Goal: Task Accomplishment & Management: Use online tool/utility

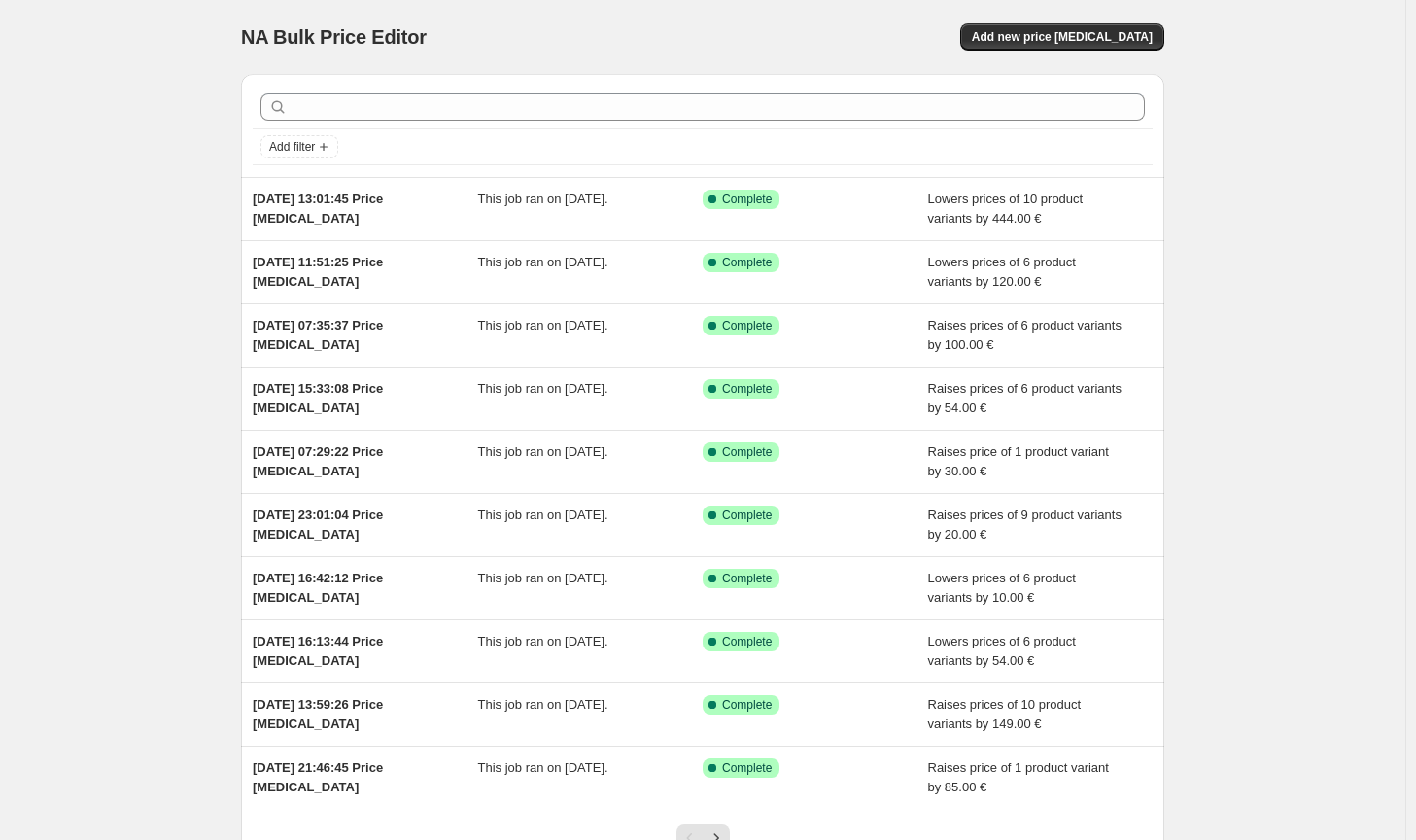
click at [1077, 10] on div "NA Bulk Price Editor. This page is ready NA Bulk Price Editor Add new price [ME…" at bounding box center [703, 37] width 924 height 74
click at [1066, 46] on button "Add new price change job" at bounding box center [1062, 37] width 204 height 27
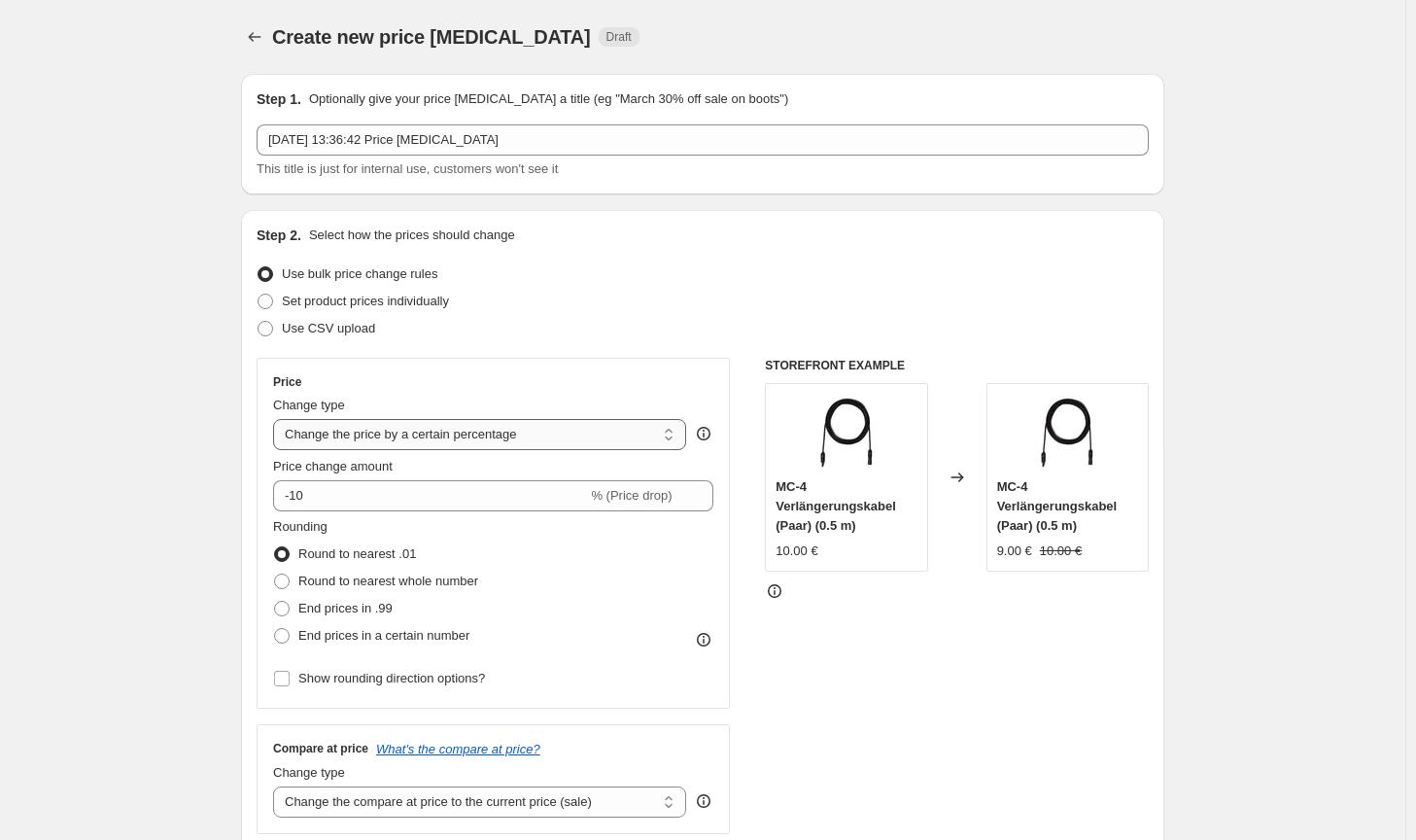
click at [551, 433] on select "Change the price to a certain amount Change the price by a certain amount Chang…" at bounding box center [480, 434] width 413 height 31
select select "by"
click at [277, 419] on select "Change the price to a certain amount Change the price by a certain amount Chang…" at bounding box center [480, 434] width 413 height 31
type input "-10.00"
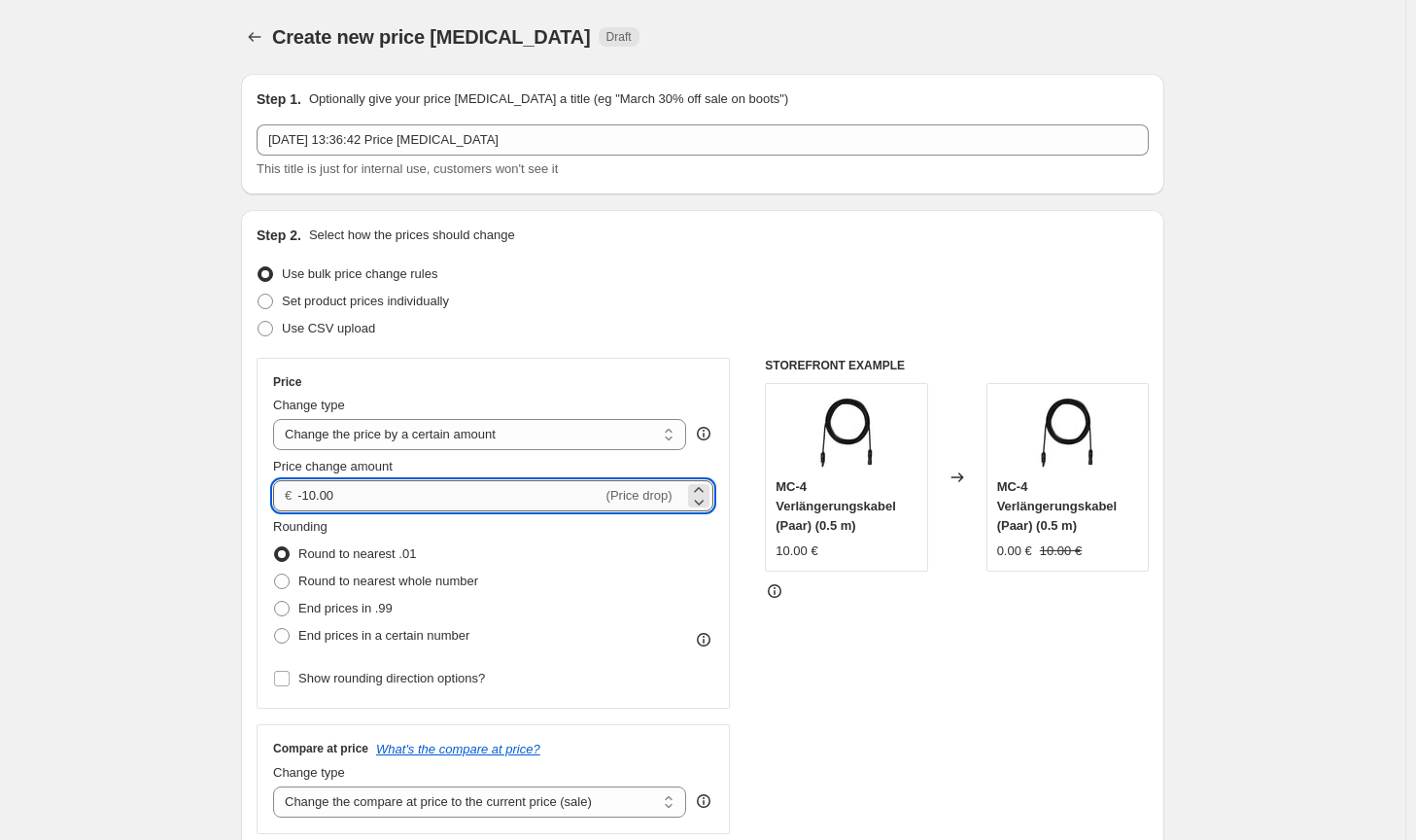
drag, startPoint x: 445, startPoint y: 505, endPoint x: 305, endPoint y: 489, distance: 140.9
click at [305, 489] on input "-10.00" at bounding box center [449, 495] width 304 height 31
type input "50.00"
click at [393, 587] on span "Round to nearest whole number" at bounding box center [387, 580] width 179 height 15
click at [275, 575] on input "Round to nearest whole number" at bounding box center [274, 574] width 1 height 1
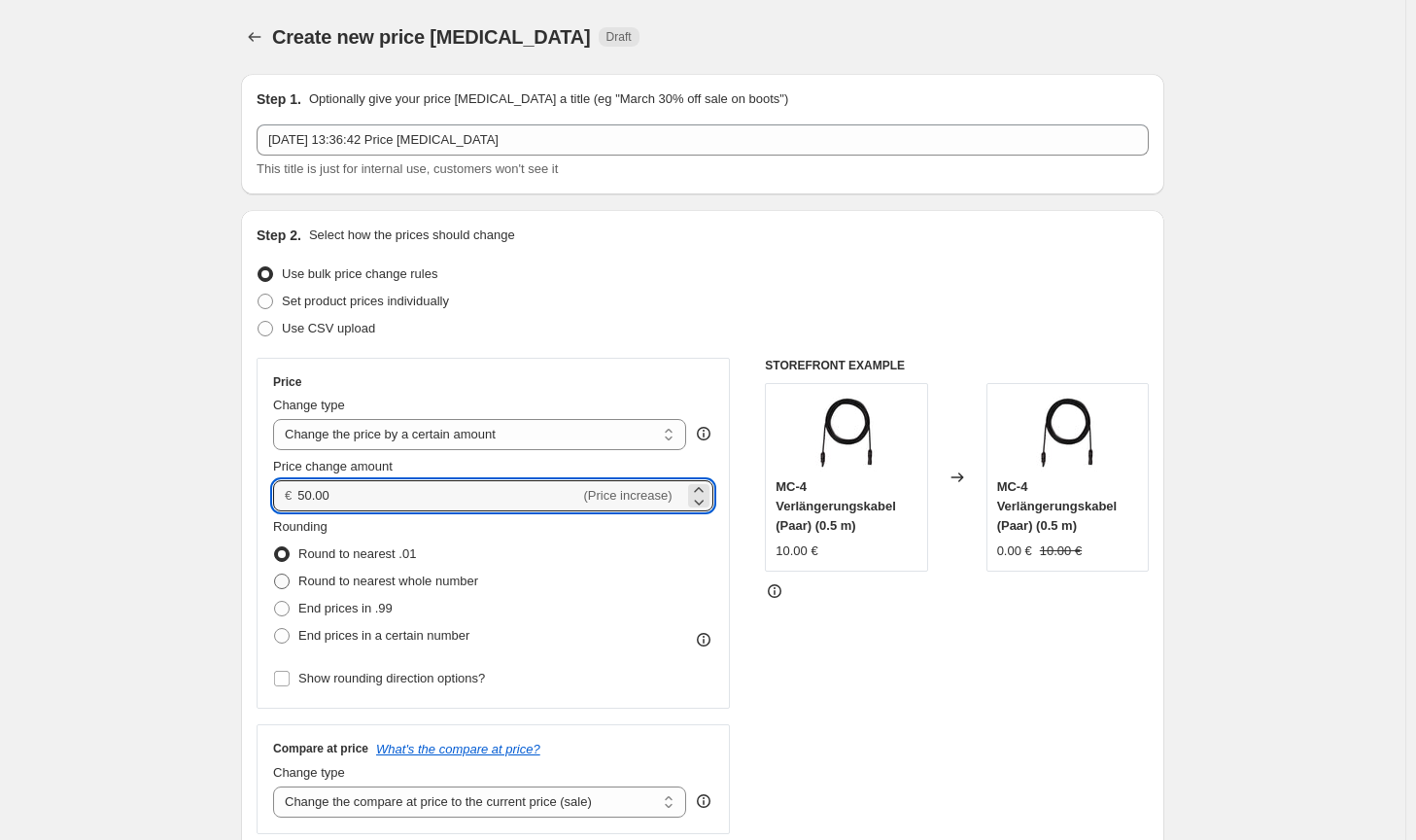
radio input "true"
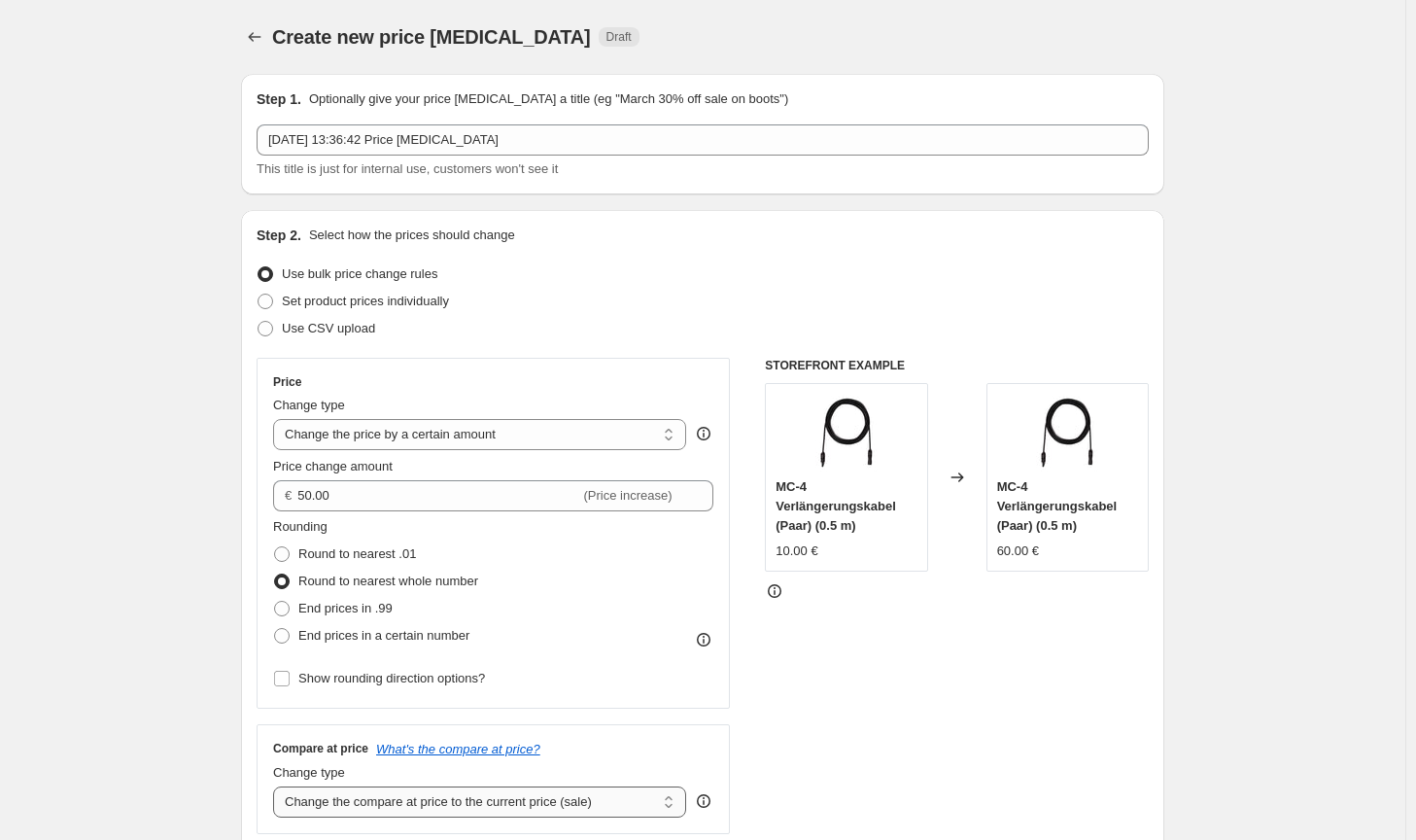
click at [559, 793] on select "Change the compare at price to the current price (sale) Change the compare at p…" at bounding box center [480, 801] width 413 height 31
select select "no_change"
click at [277, 787] on select "Change the compare at price to the current price (sale) Change the compare at p…" at bounding box center [480, 801] width 413 height 31
click at [950, 704] on div "STOREFRONT EXAMPLE MC-4 Verlängerungskabel (Paar) (0.5 m) 10.00 € Changed to MC…" at bounding box center [957, 595] width 384 height 476
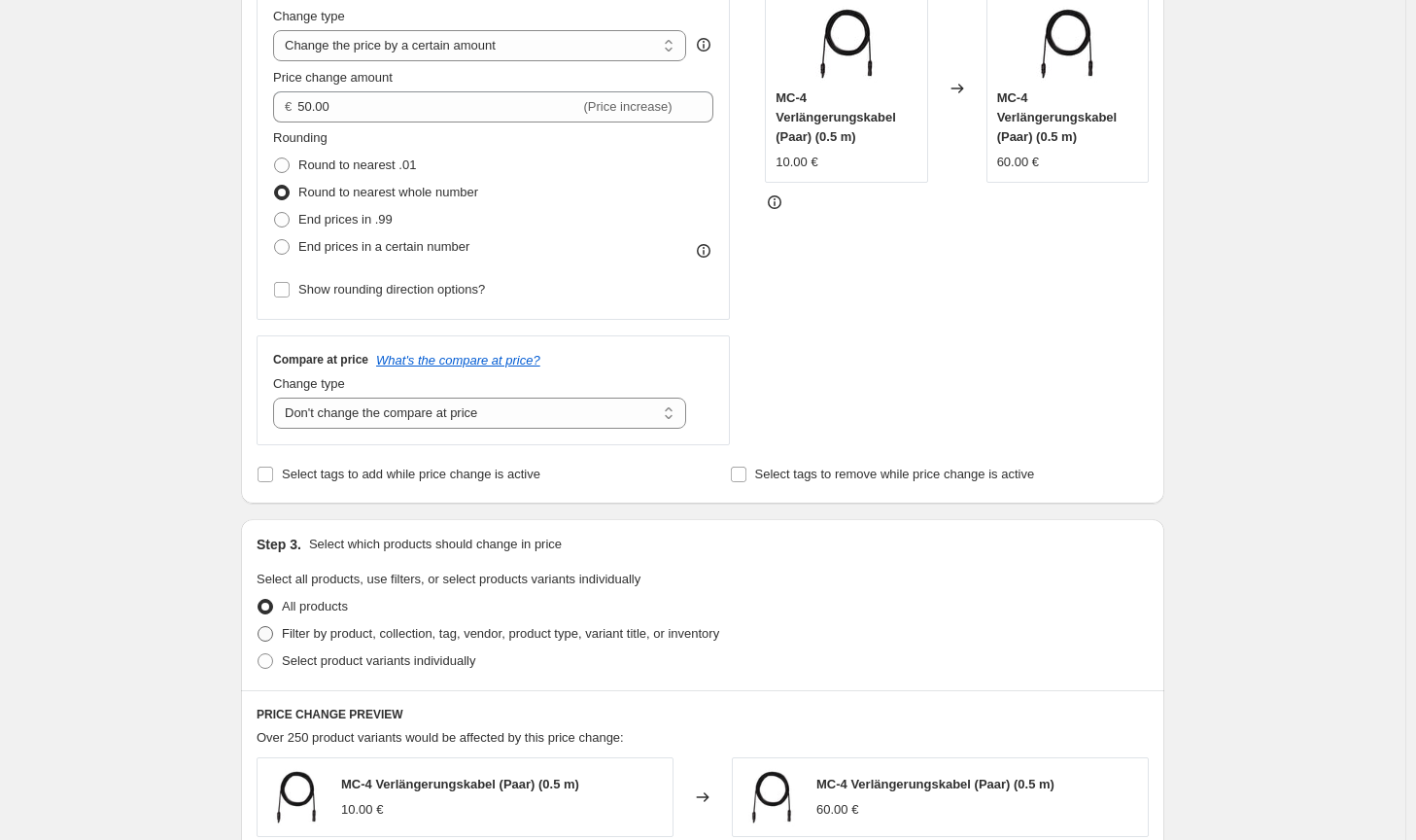
click at [688, 640] on span "Filter by product, collection, tag, vendor, product type, variant title, or inv…" at bounding box center [499, 633] width 437 height 15
click at [259, 627] on input "Filter by product, collection, tag, vendor, product type, variant title, or inv…" at bounding box center [258, 626] width 1 height 1
radio input "true"
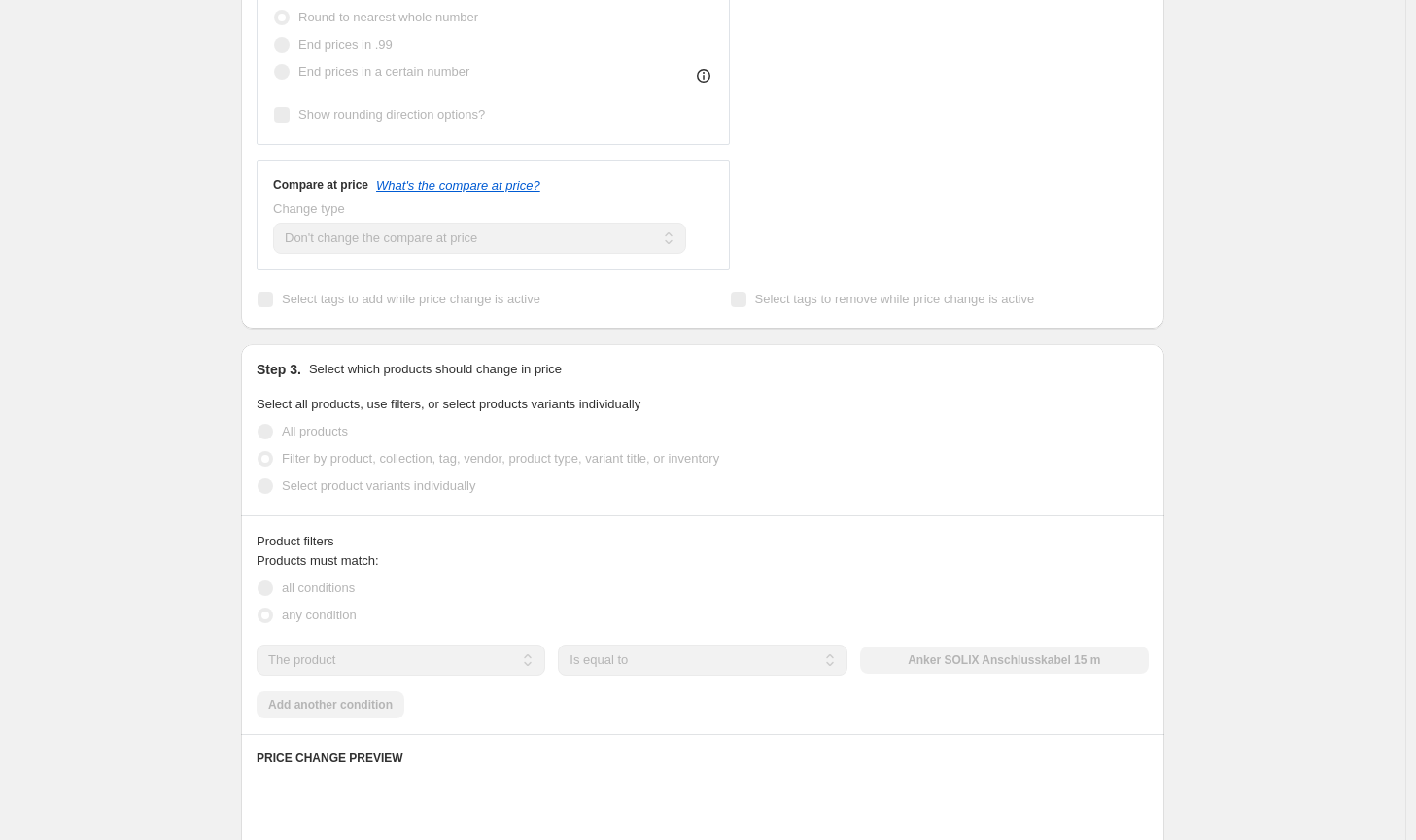
scroll to position [681, 0]
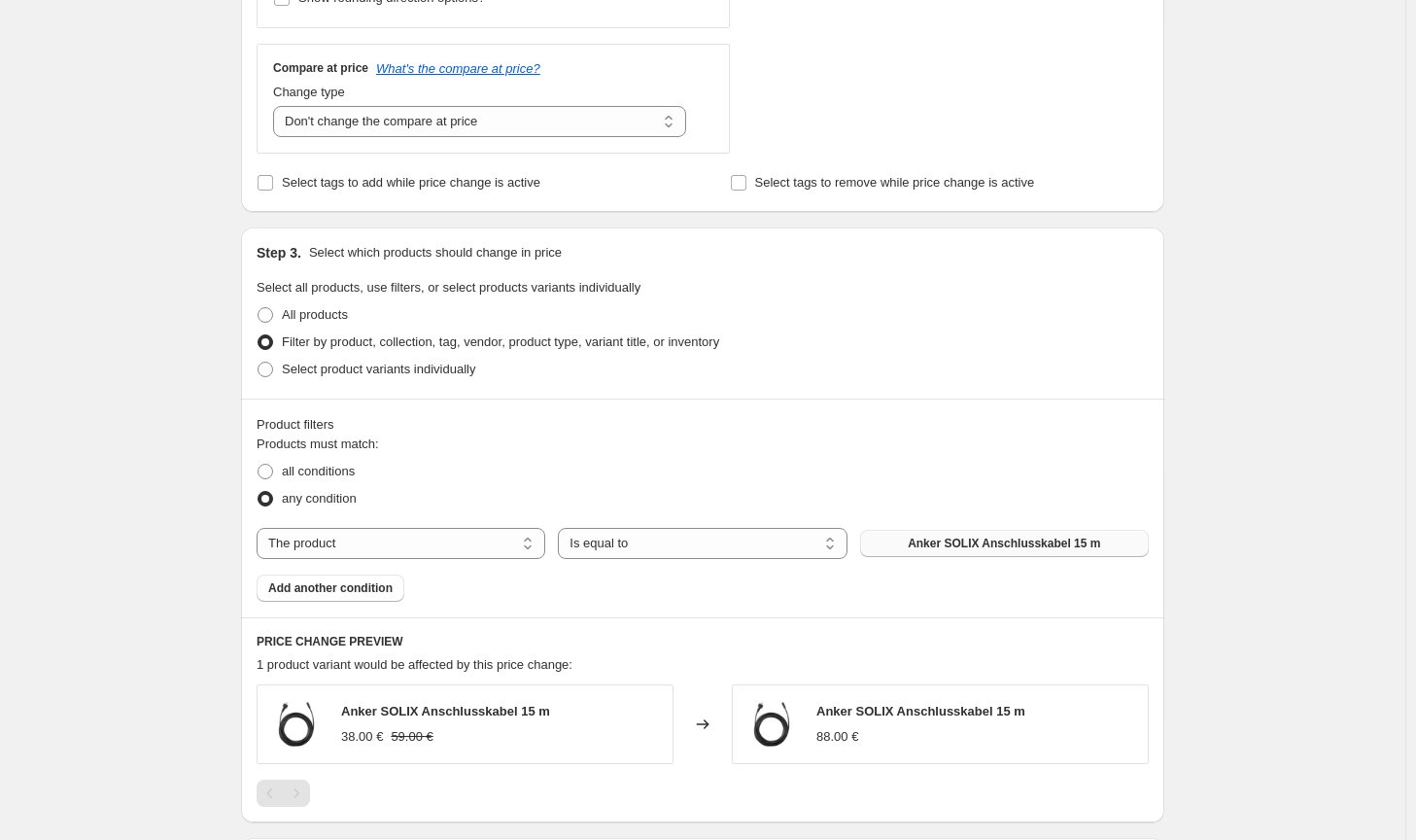
click at [1007, 551] on button "Anker SOLIX Anschlusskabel 15 m" at bounding box center [1004, 543] width 288 height 27
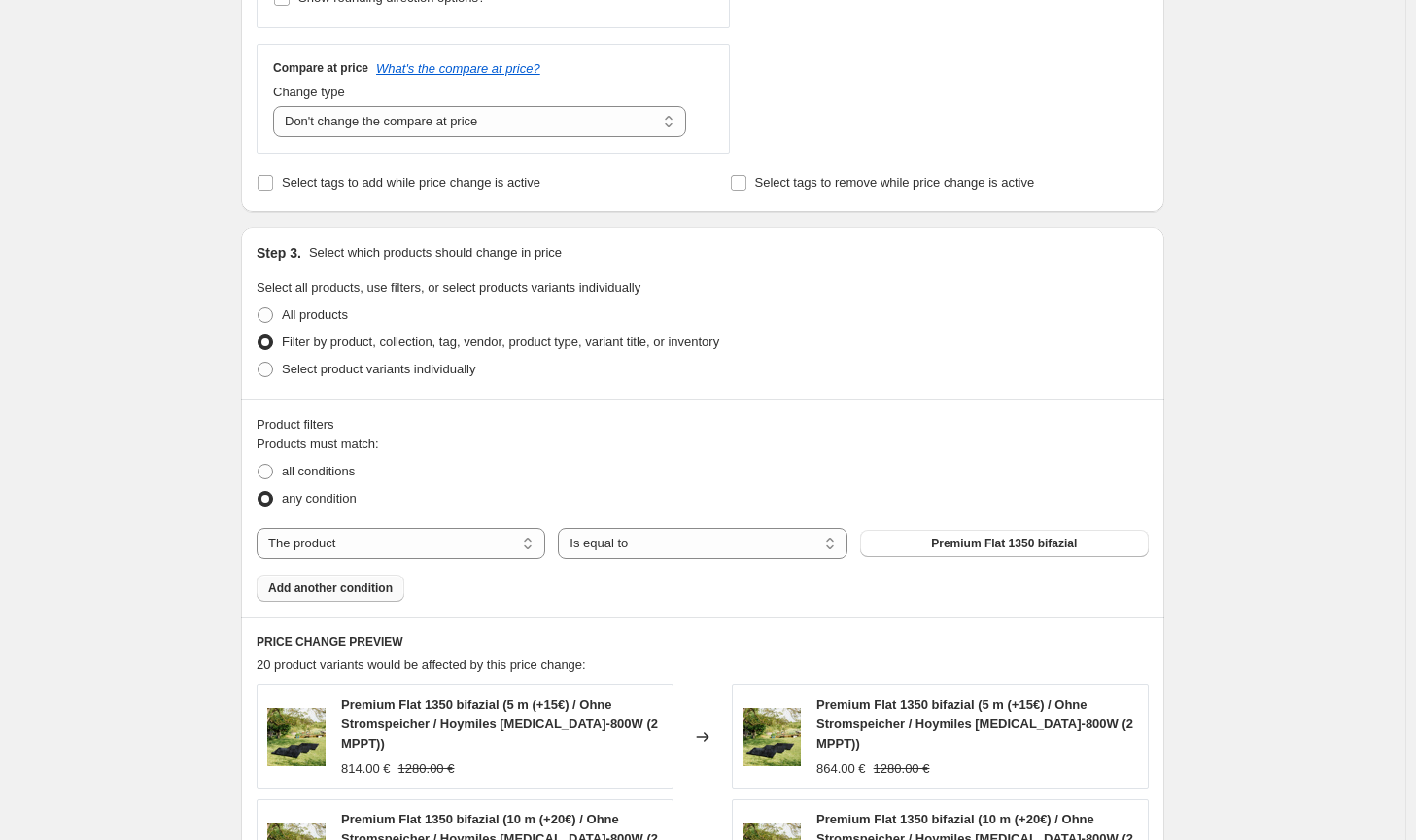
click at [366, 590] on span "Add another condition" at bounding box center [331, 588] width 125 height 16
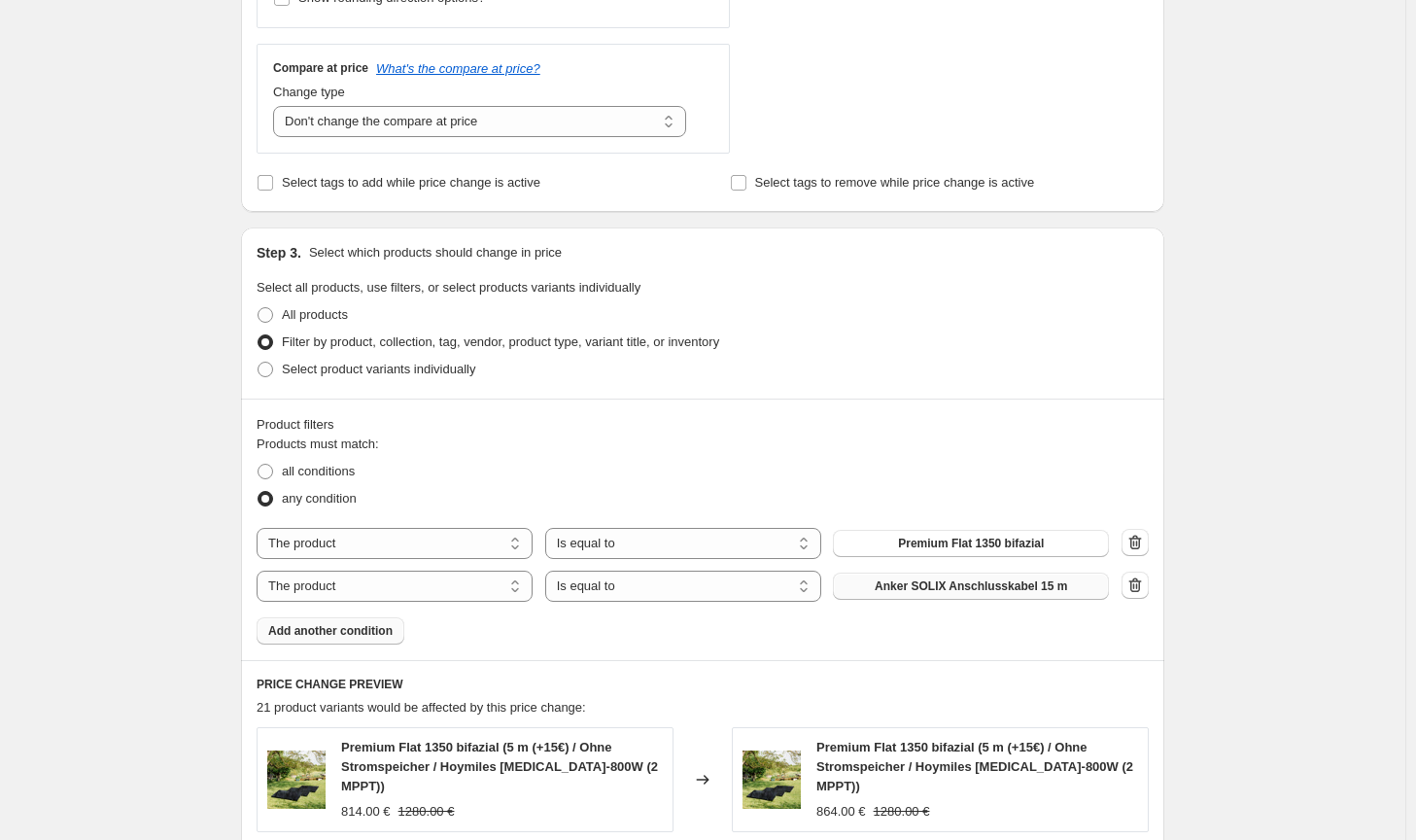
click at [922, 584] on span "Anker SOLIX Anschlusskabel 15 m" at bounding box center [971, 586] width 192 height 16
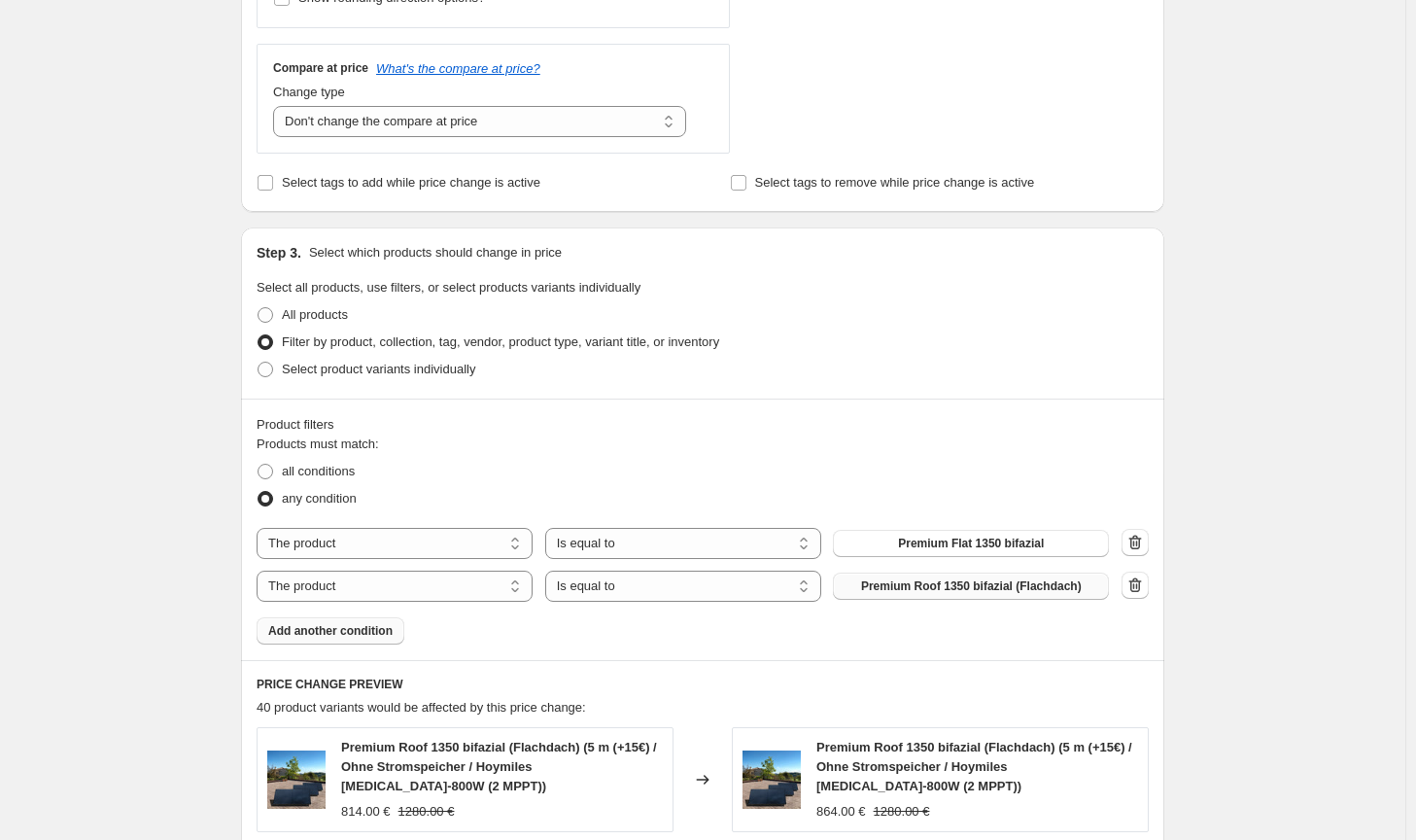
scroll to position [1395, 0]
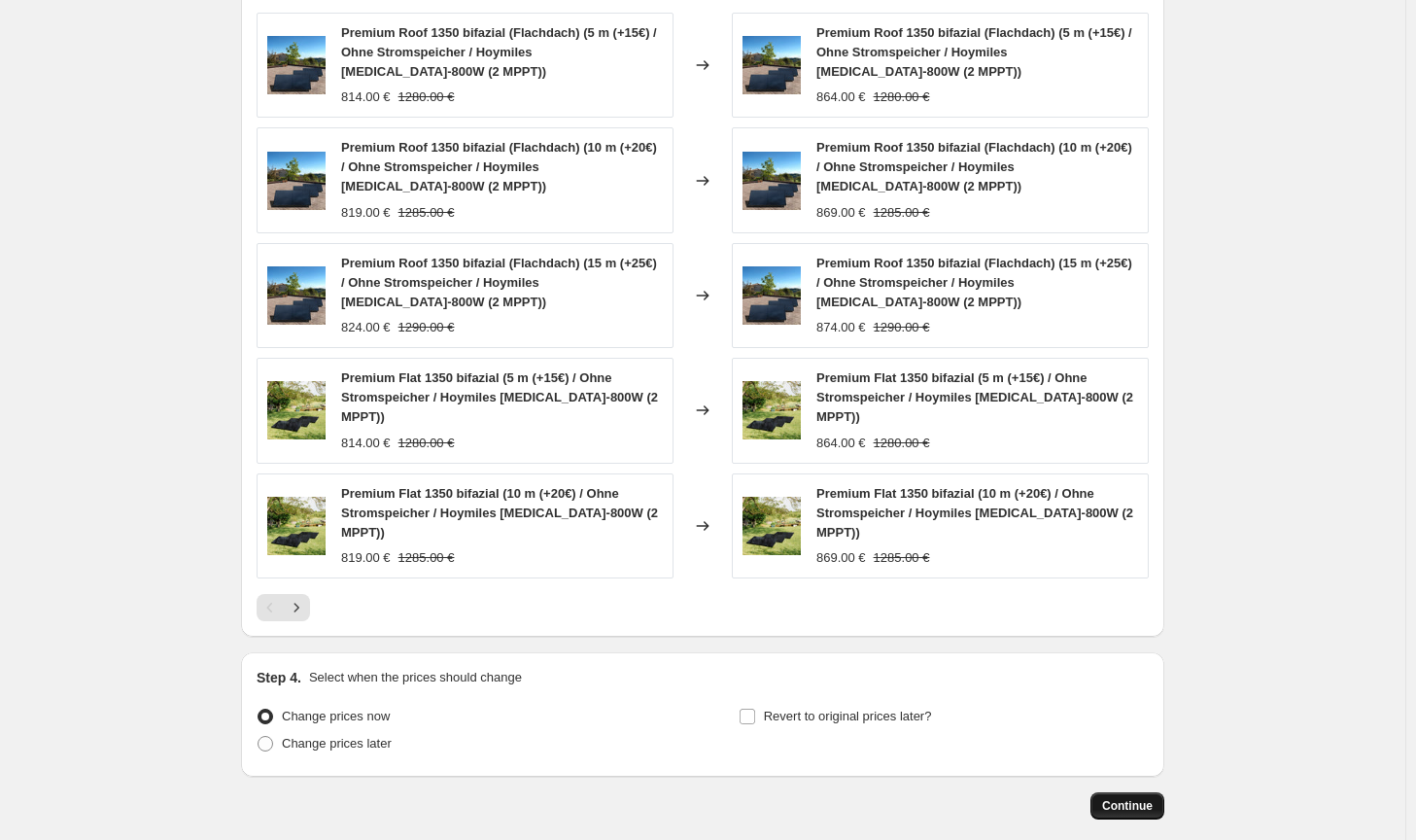
click at [1143, 797] on span "Continue" at bounding box center [1127, 805] width 51 height 16
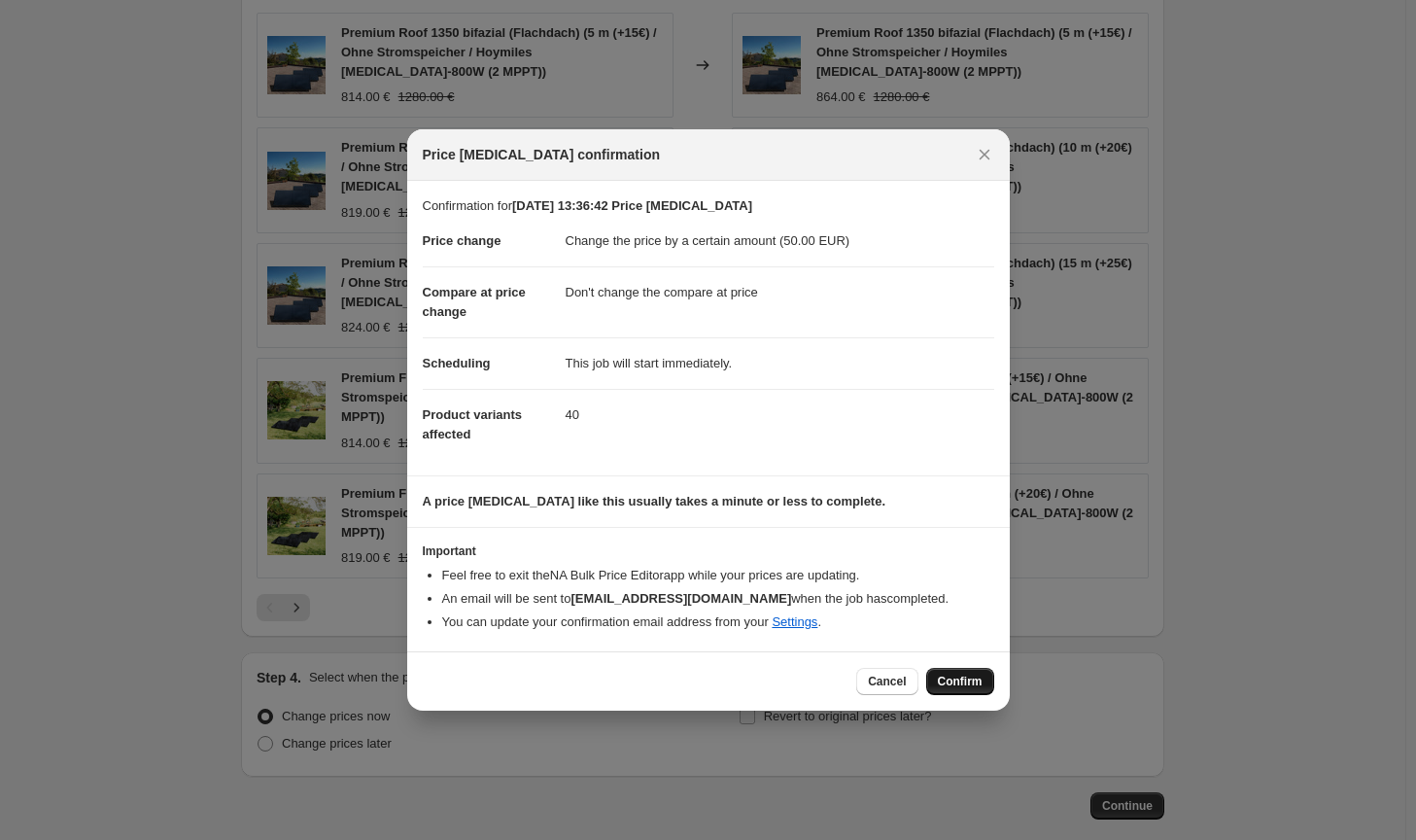
click at [959, 680] on span "Confirm" at bounding box center [960, 682] width 45 height 16
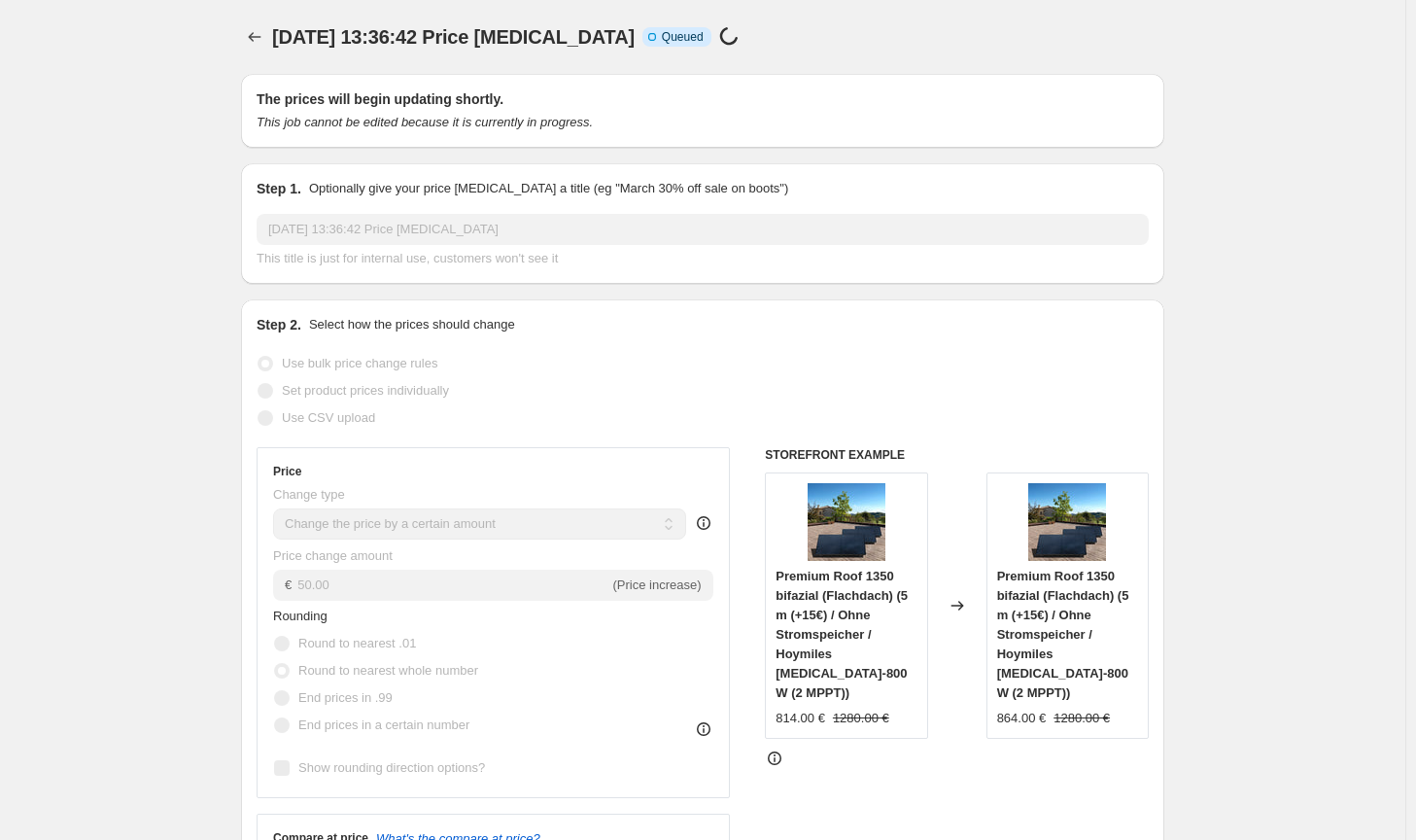
scroll to position [1395, 0]
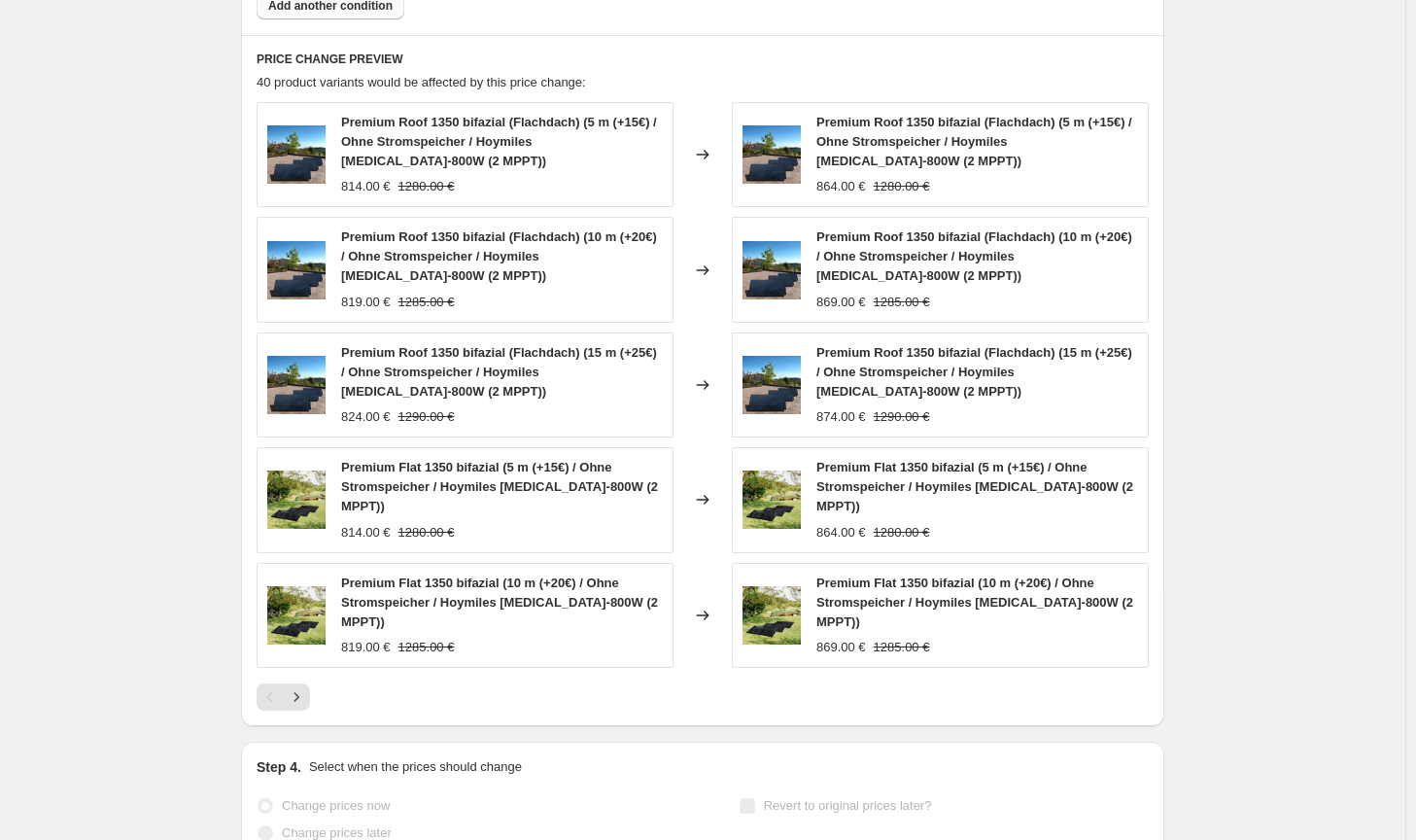
select select "by"
select select "no_change"
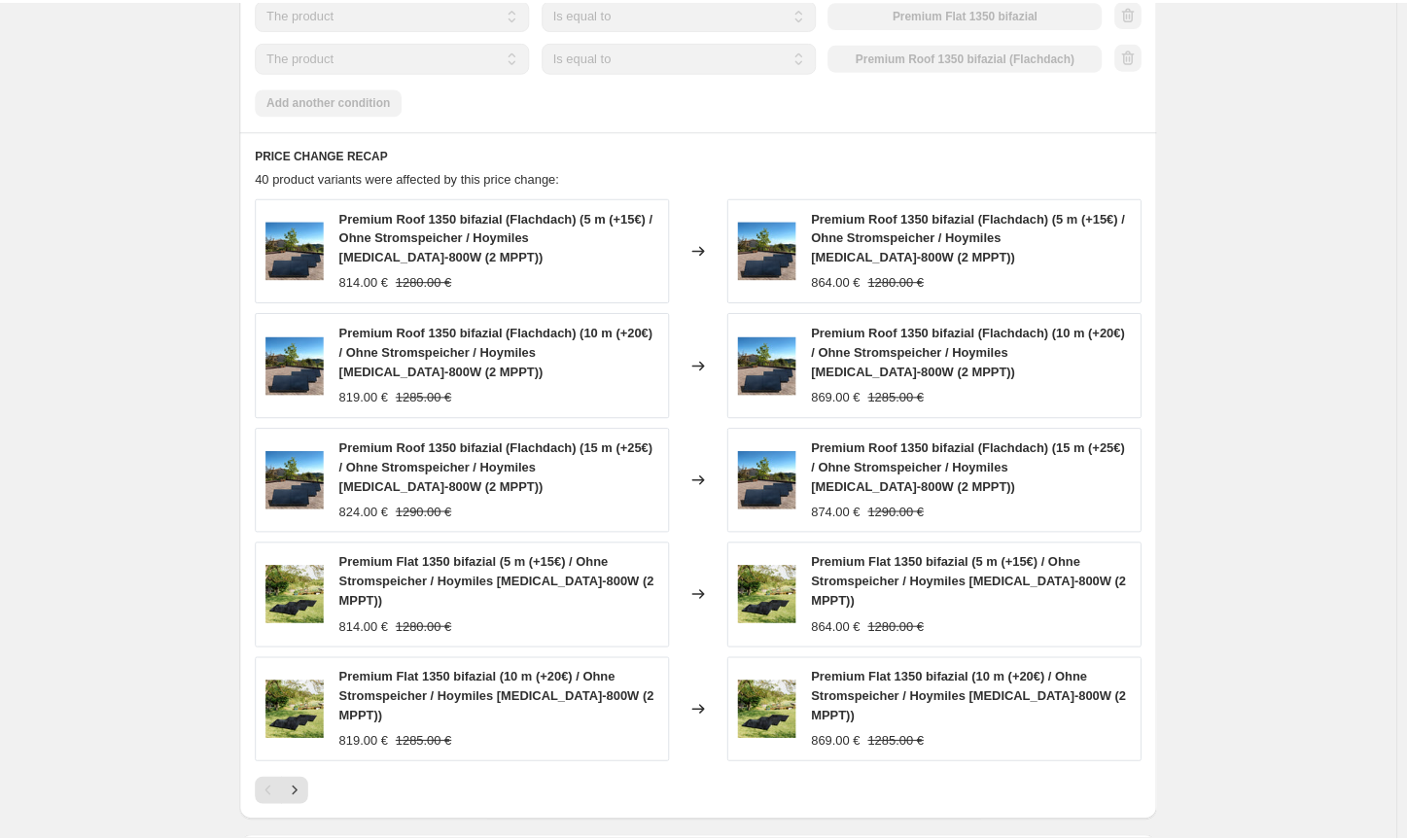
scroll to position [0, 0]
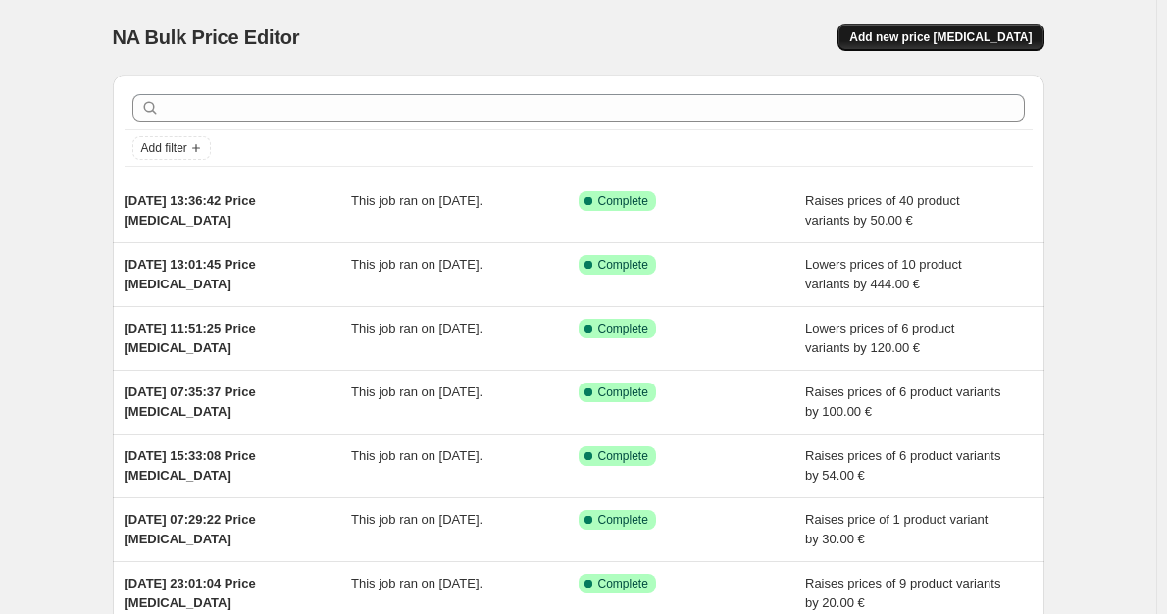
click at [987, 25] on button "Add new price [MEDICAL_DATA]" at bounding box center [941, 37] width 206 height 27
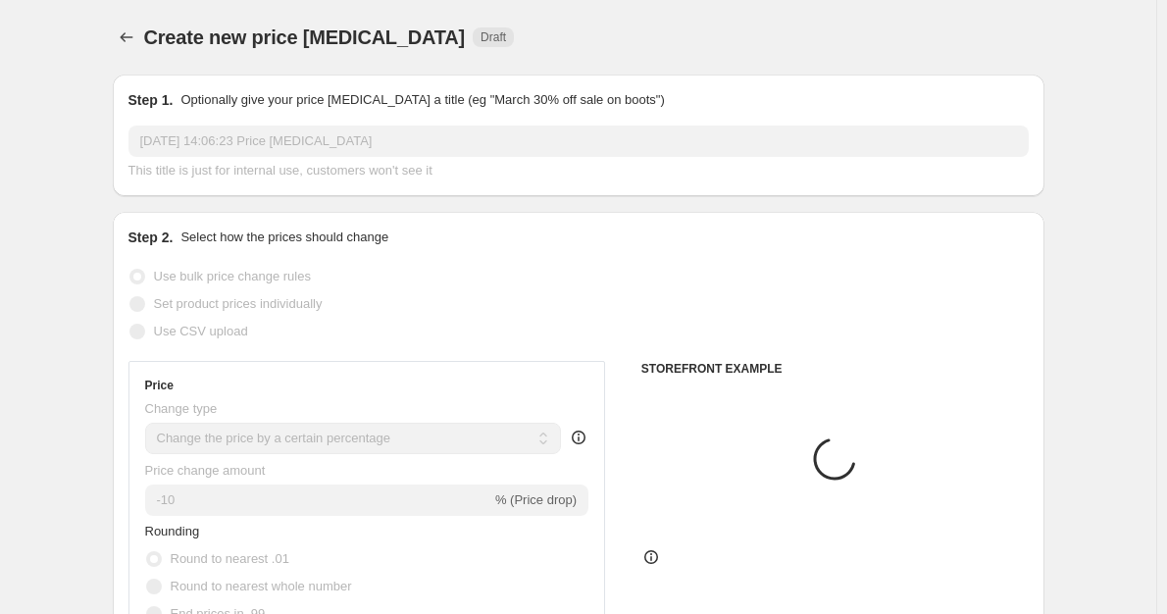
click at [355, 446] on select "Change the price to a certain amount Change the price by a certain amount Chang…" at bounding box center [353, 438] width 417 height 31
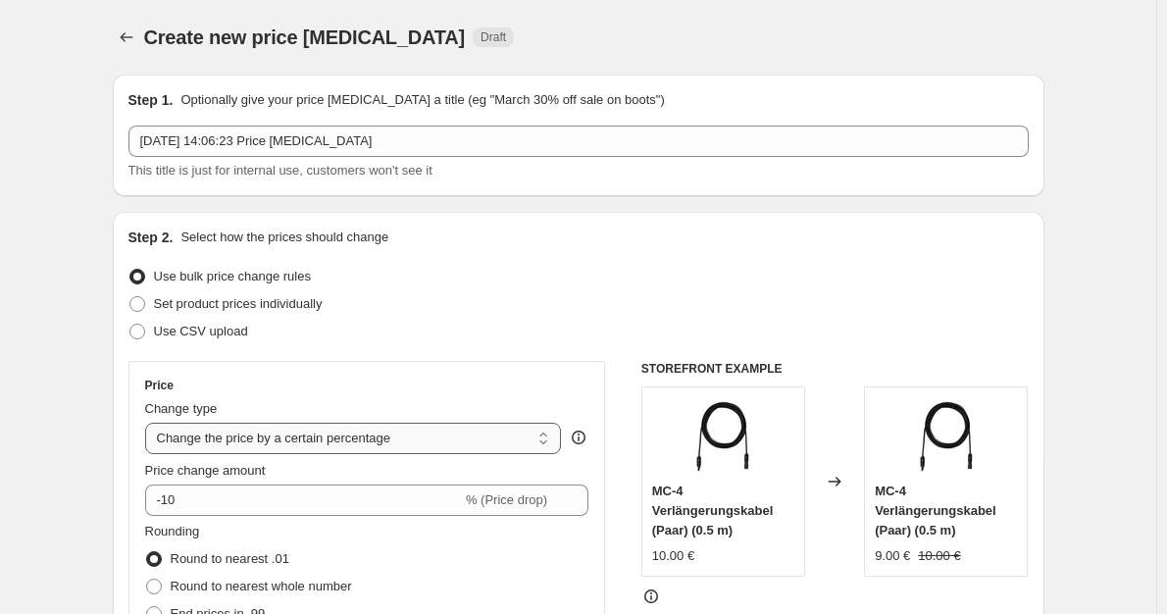
click at [355, 446] on select "Change the price to a certain amount Change the price by a certain amount Chang…" at bounding box center [353, 438] width 417 height 31
select select "by"
click at [149, 423] on select "Change the price to a certain amount Change the price by a certain amount Chang…" at bounding box center [353, 438] width 417 height 31
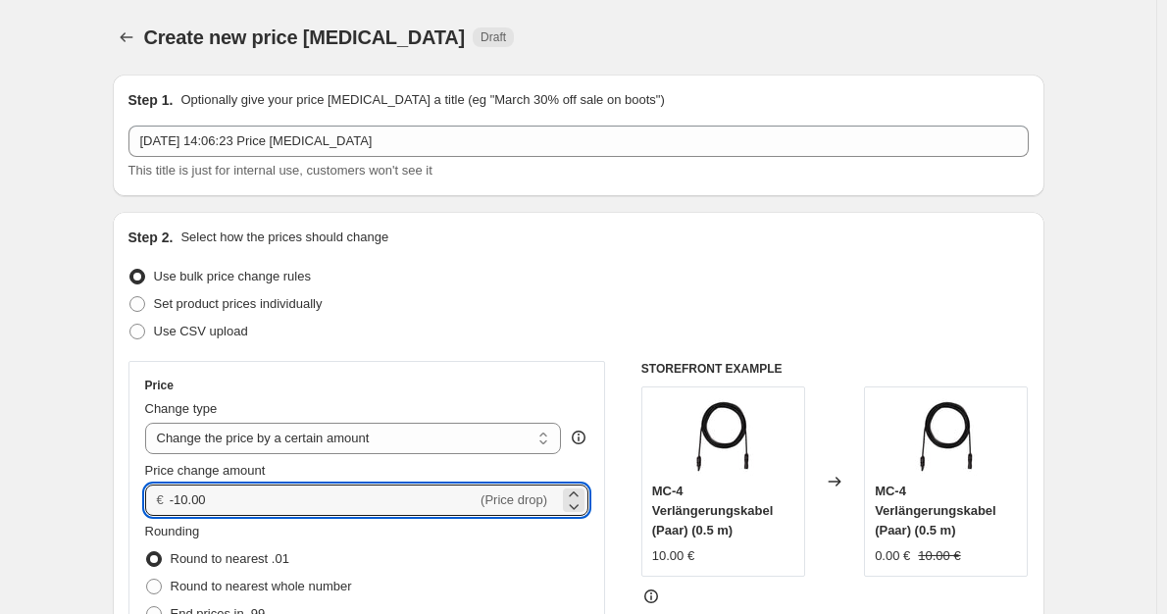
drag, startPoint x: 187, startPoint y: 501, endPoint x: 173, endPoint y: 499, distance: 14.8
click at [173, 499] on div "€ -10.00 (Price drop)" at bounding box center [367, 500] width 444 height 31
type input "50.00"
click at [303, 594] on span "Round to nearest whole number" at bounding box center [261, 586] width 181 height 15
click at [147, 580] on input "Round to nearest whole number" at bounding box center [146, 579] width 1 height 1
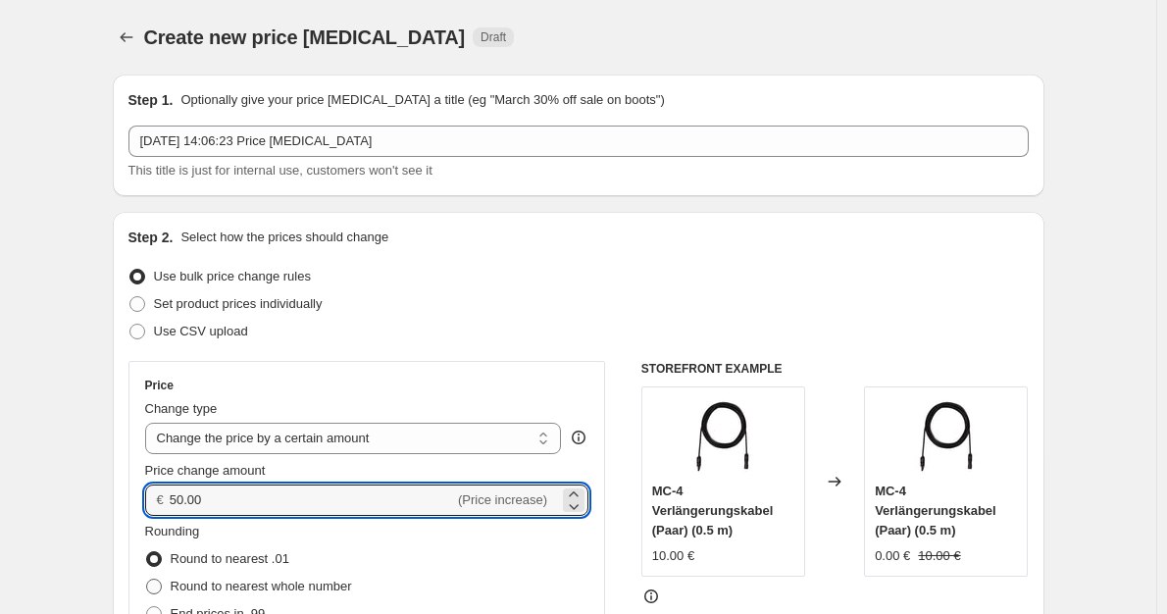
radio input "true"
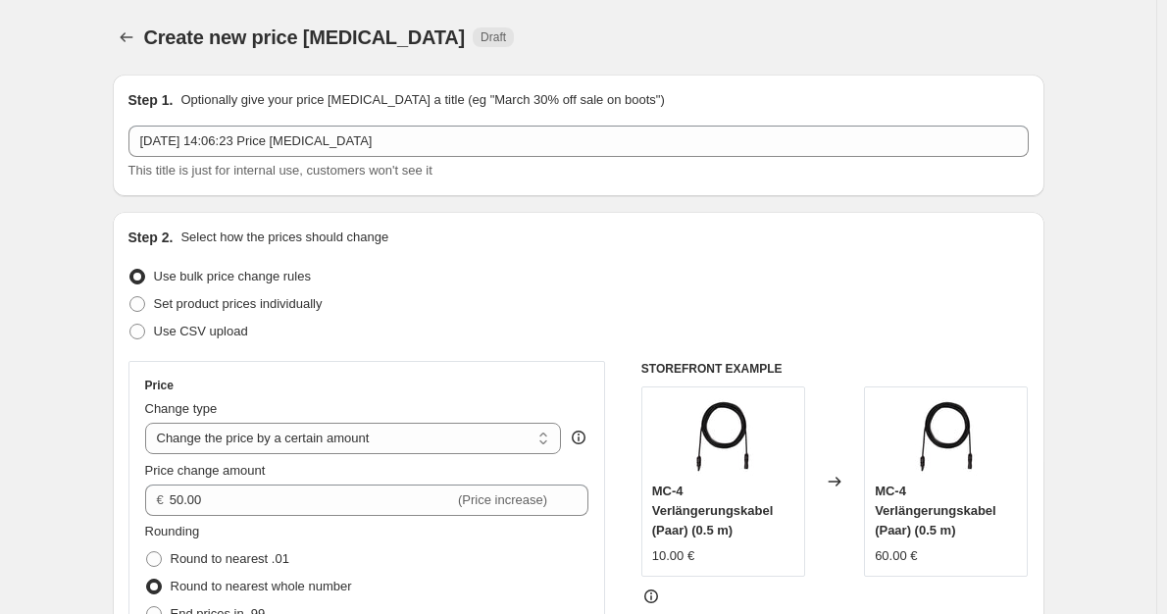
click at [447, 559] on div "Rounding Round to nearest .01 Round to nearest whole number End prices in .99 E…" at bounding box center [367, 588] width 444 height 133
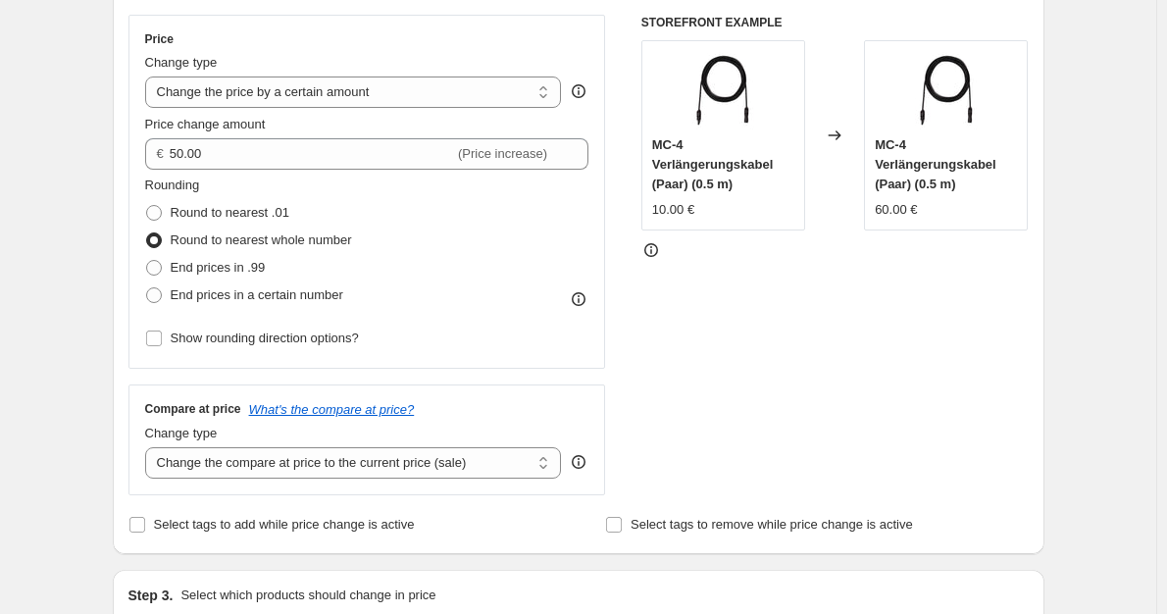
scroll to position [491, 0]
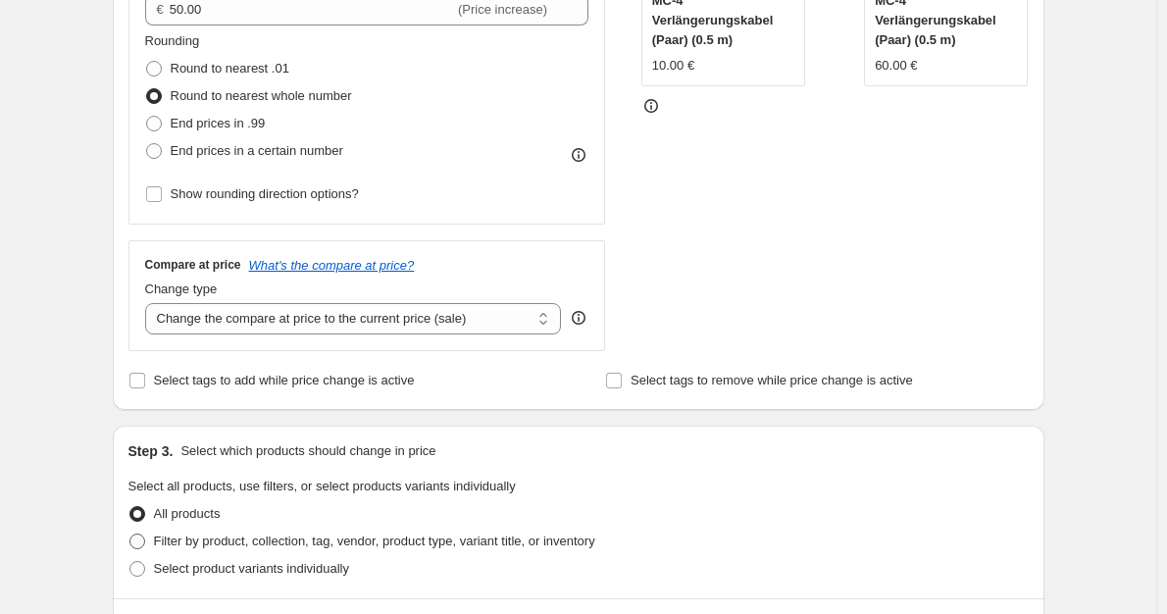
click at [323, 544] on span "Filter by product, collection, tag, vendor, product type, variant title, or inv…" at bounding box center [374, 541] width 441 height 15
click at [130, 535] on input "Filter by product, collection, tag, vendor, product type, variant title, or inv…" at bounding box center [129, 534] width 1 height 1
radio input "true"
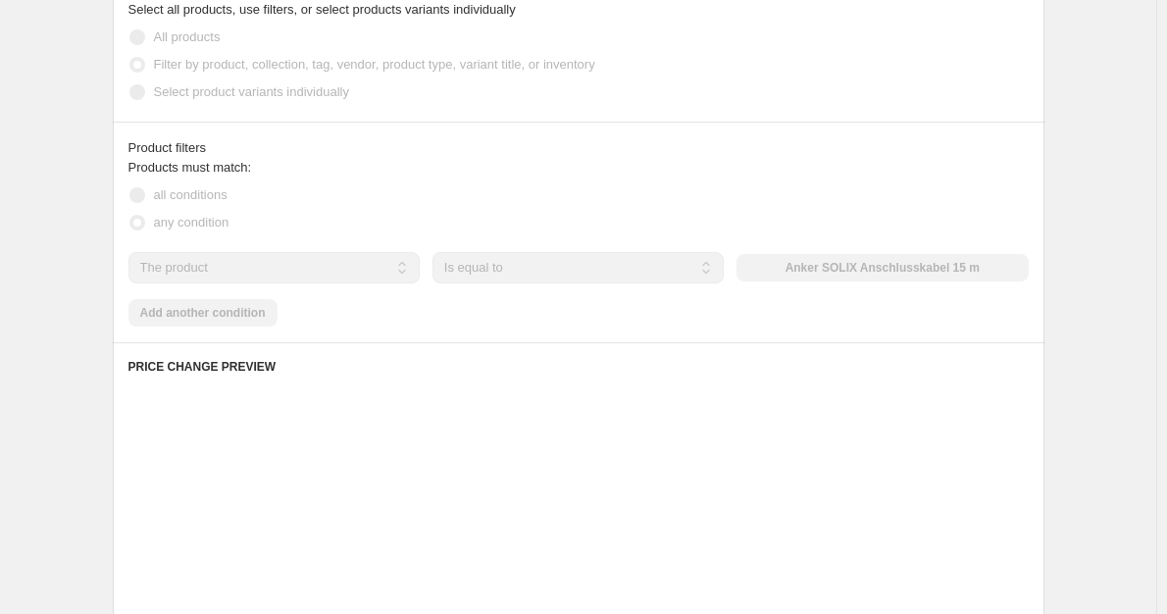
scroll to position [981, 0]
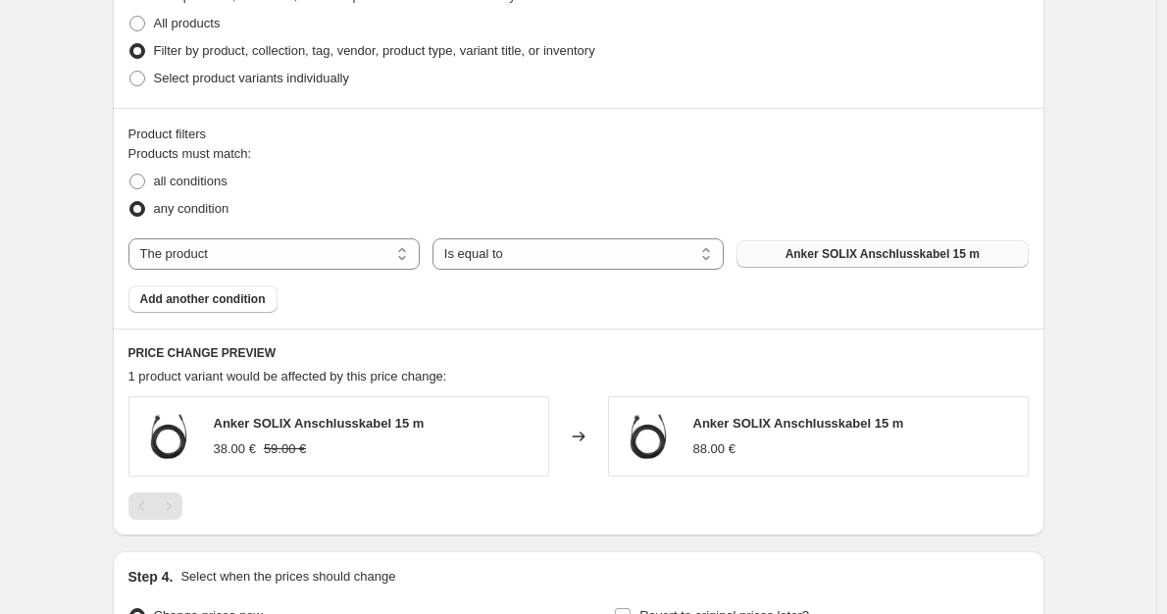
click at [869, 265] on button "Anker SOLIX Anschlusskabel 15 m" at bounding box center [882, 253] width 291 height 27
click at [191, 316] on div "Product filters Products must match: all conditions any condition The product T…" at bounding box center [579, 218] width 932 height 221
click at [201, 307] on span "Add another condition" at bounding box center [203, 299] width 126 height 16
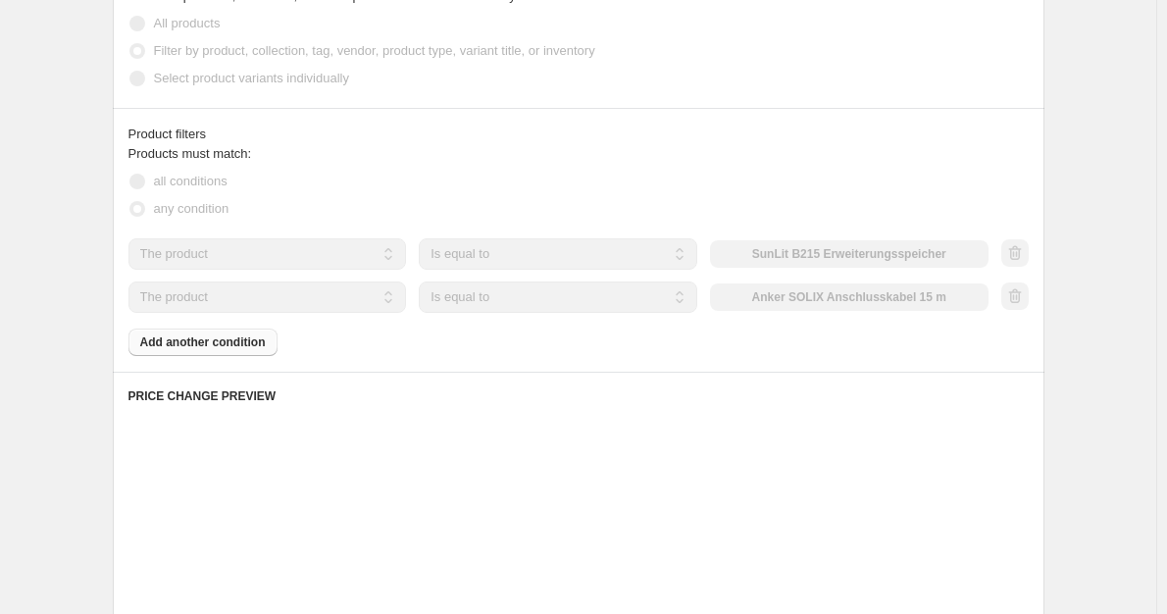
click at [925, 295] on div "The product The product's collection The product's tag The product's vendor The…" at bounding box center [559, 297] width 860 height 31
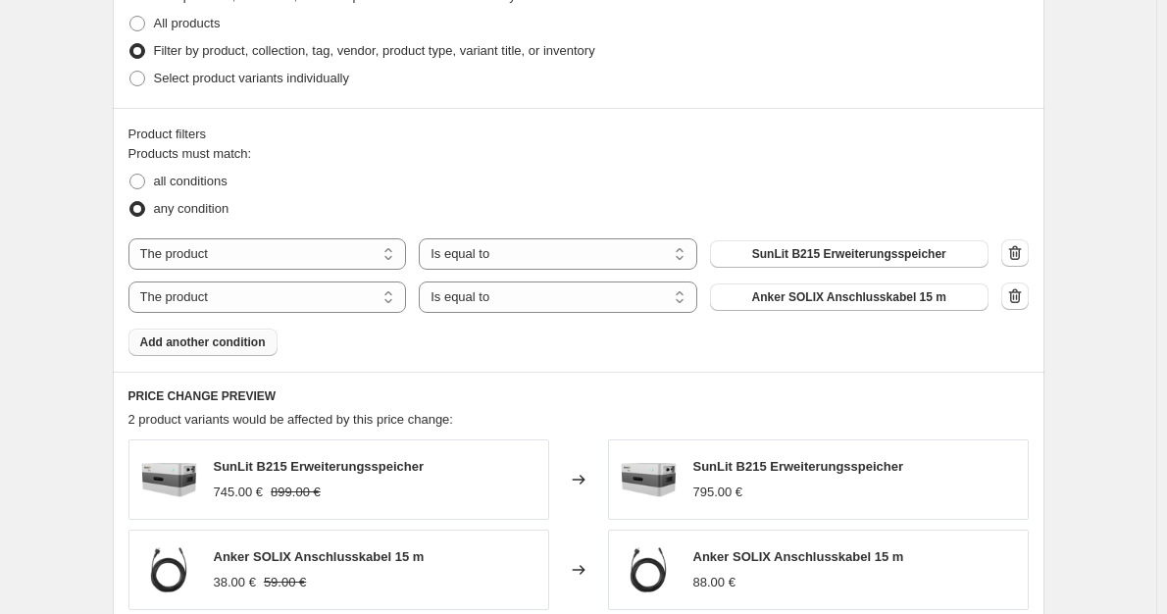
click at [925, 295] on span "Anker SOLIX Anschlusskabel 15 m" at bounding box center [849, 297] width 194 height 16
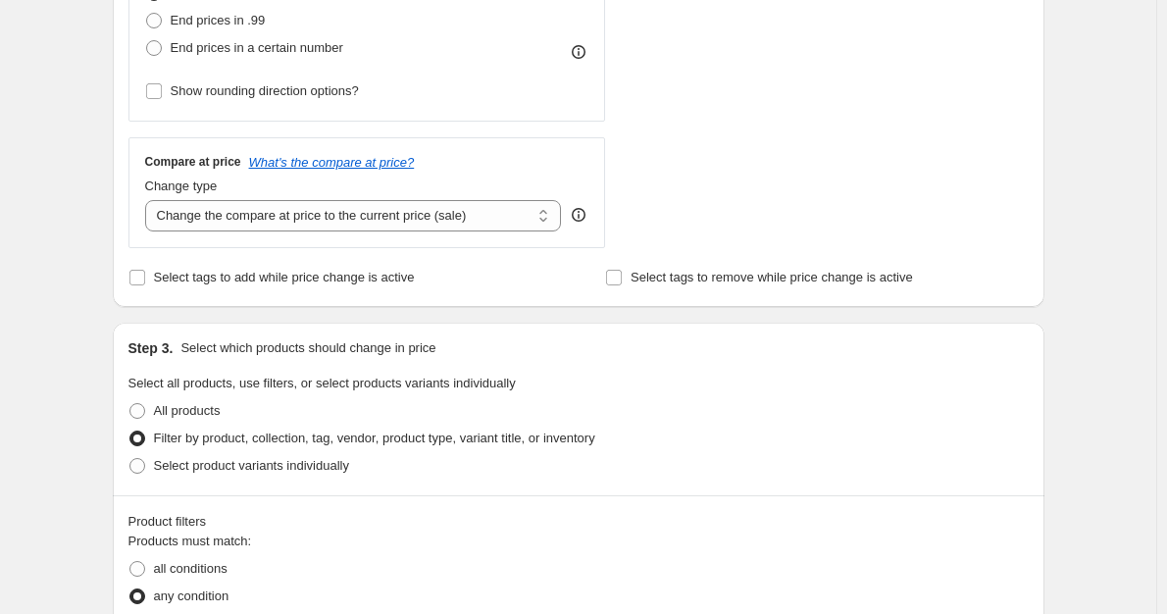
scroll to position [589, 0]
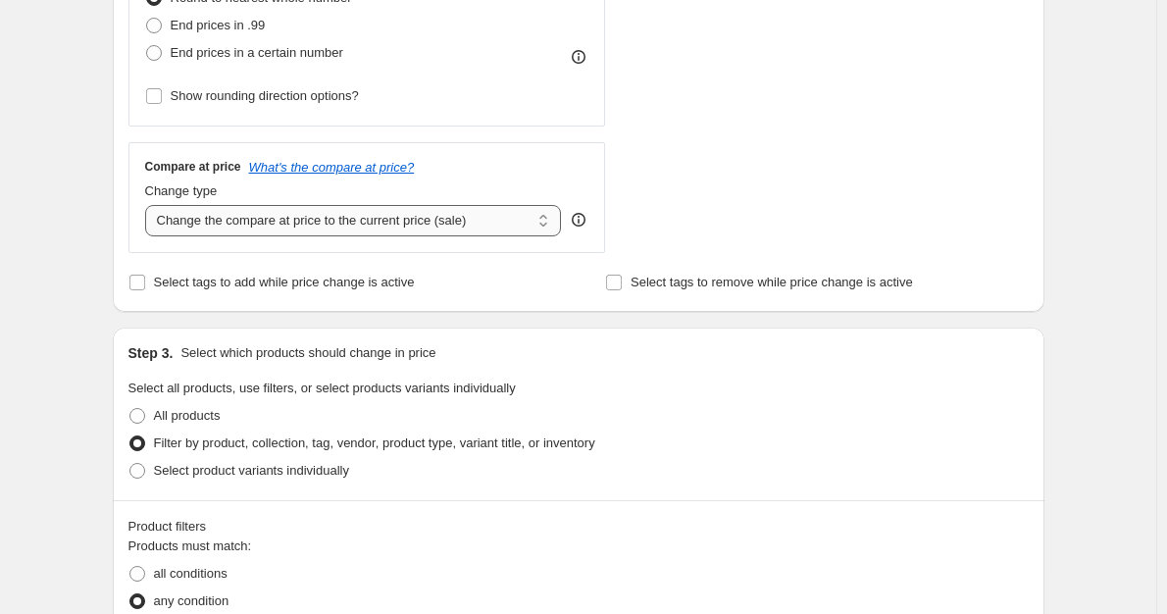
click at [337, 231] on select "Change the compare at price to the current price (sale) Change the compare at p…" at bounding box center [353, 220] width 417 height 31
select select "no_change"
click at [149, 206] on select "Change the compare at price to the current price (sale) Change the compare at p…" at bounding box center [353, 220] width 417 height 31
click at [793, 443] on div "Filter by product, collection, tag, vendor, product type, variant title, or inv…" at bounding box center [579, 443] width 901 height 27
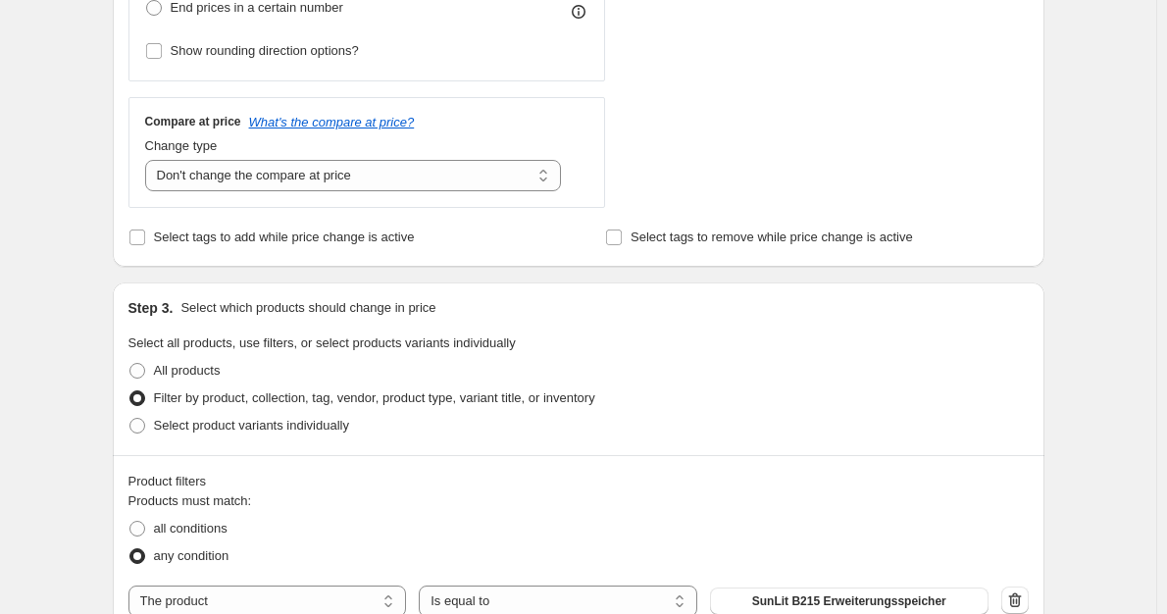
scroll to position [1251, 0]
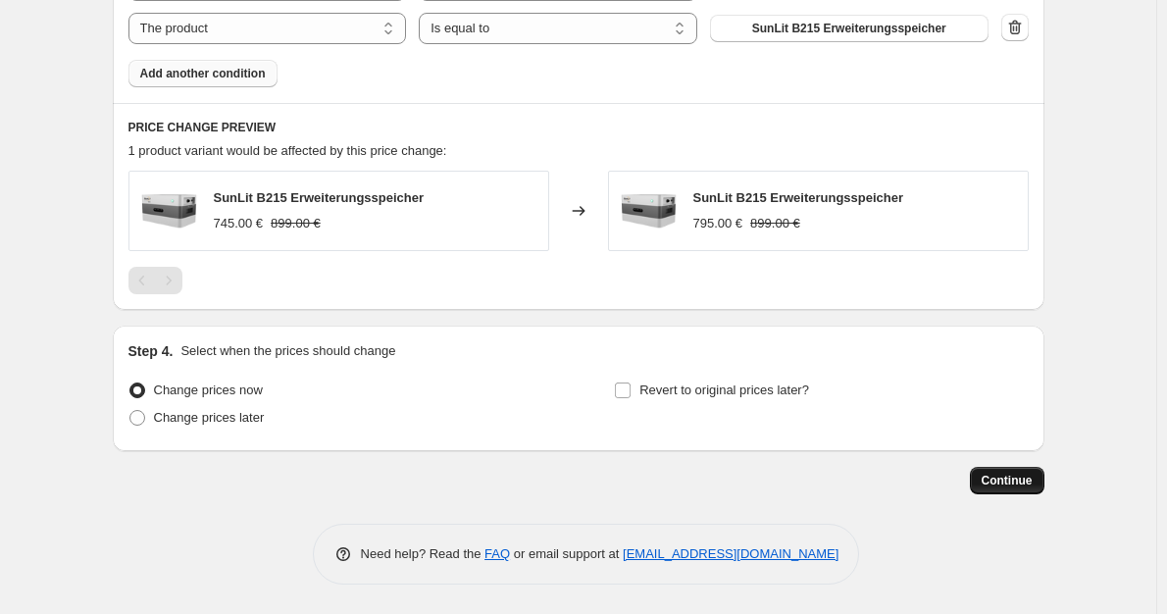
click at [997, 477] on span "Continue" at bounding box center [1007, 481] width 51 height 16
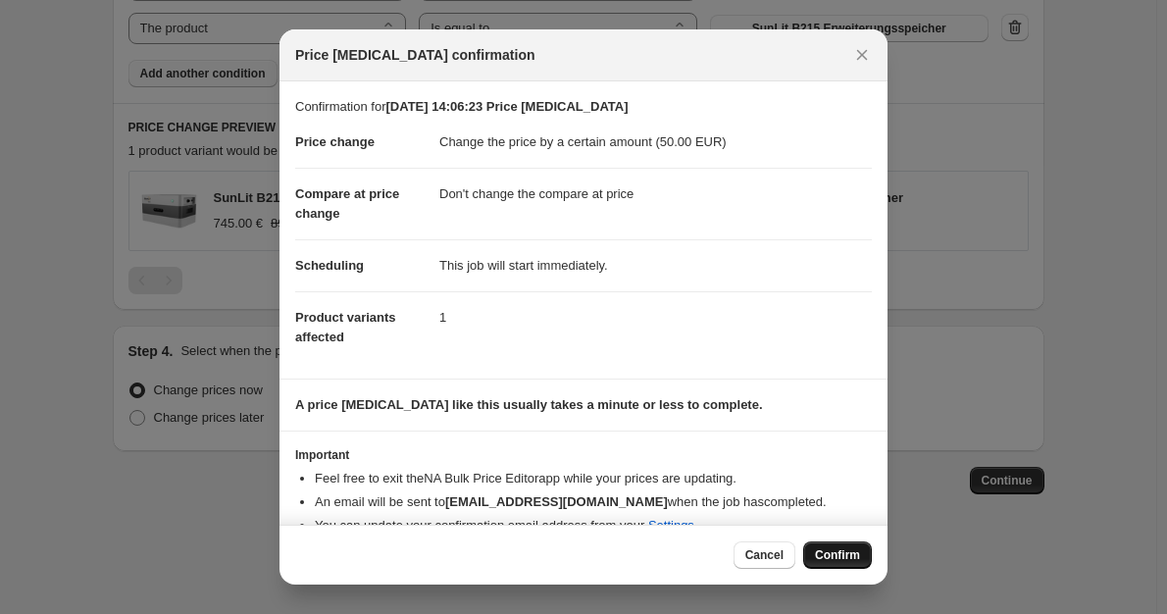
click at [849, 552] on span "Confirm" at bounding box center [837, 555] width 45 height 16
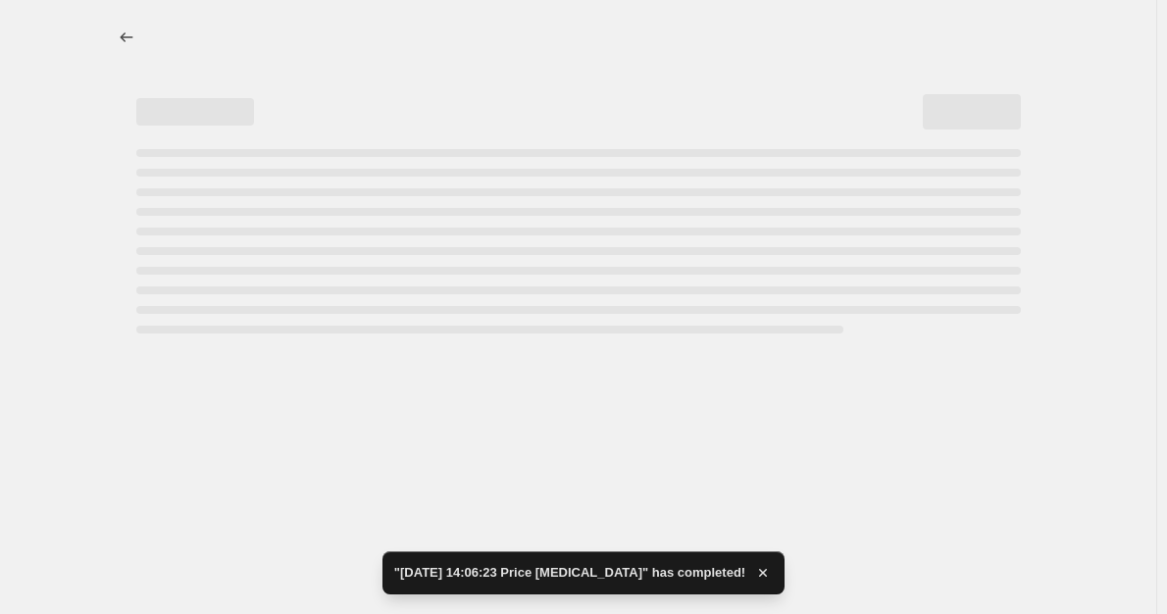
select select "by"
select select "no_change"
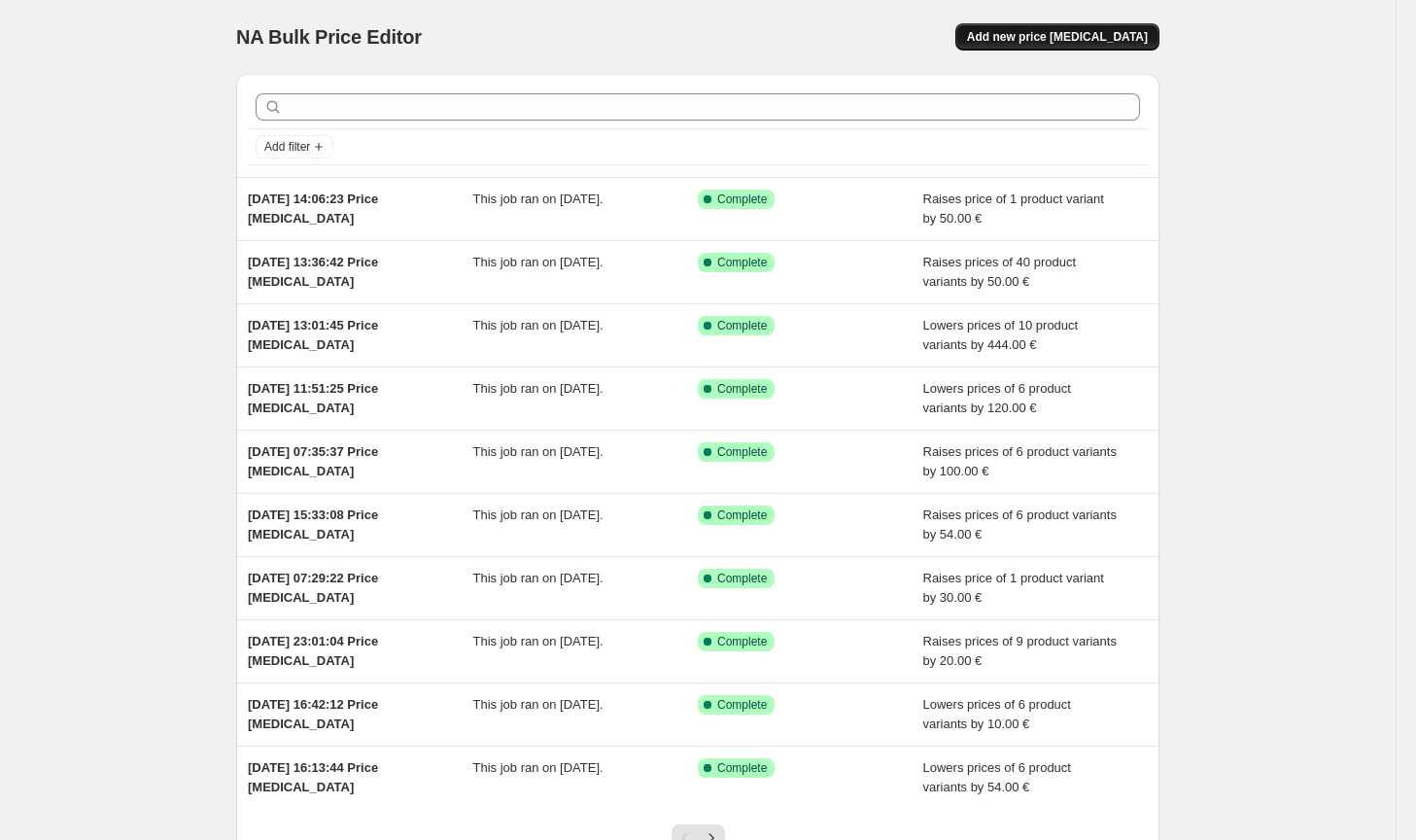
click at [1053, 38] on span "Add new price [MEDICAL_DATA]" at bounding box center [1057, 37] width 180 height 16
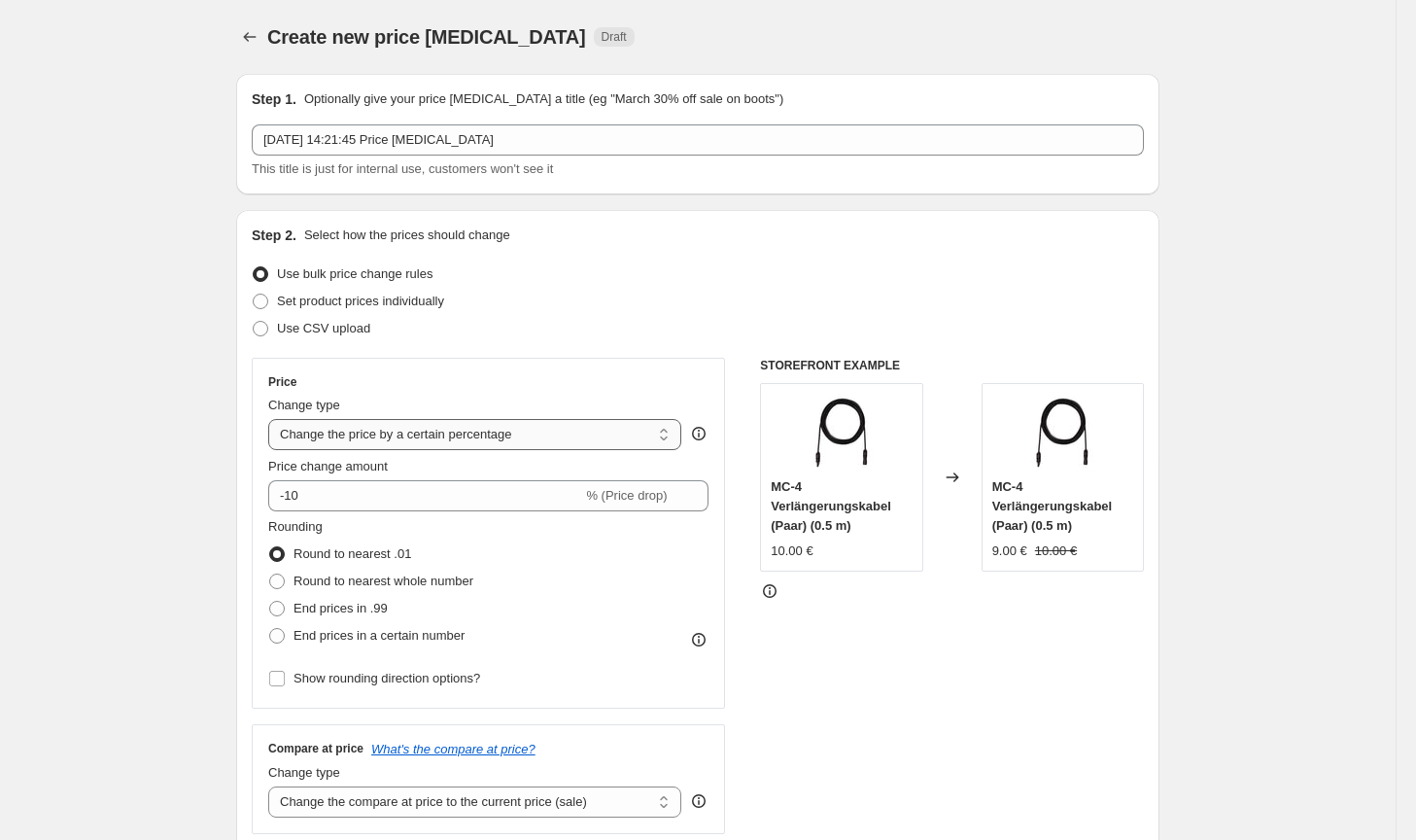
click at [500, 445] on select "Change the price to a certain amount Change the price by a certain amount Chang…" at bounding box center [475, 434] width 413 height 31
select select "by"
click at [273, 419] on select "Change the price to a certain amount Change the price by a certain amount Chang…" at bounding box center [475, 434] width 413 height 31
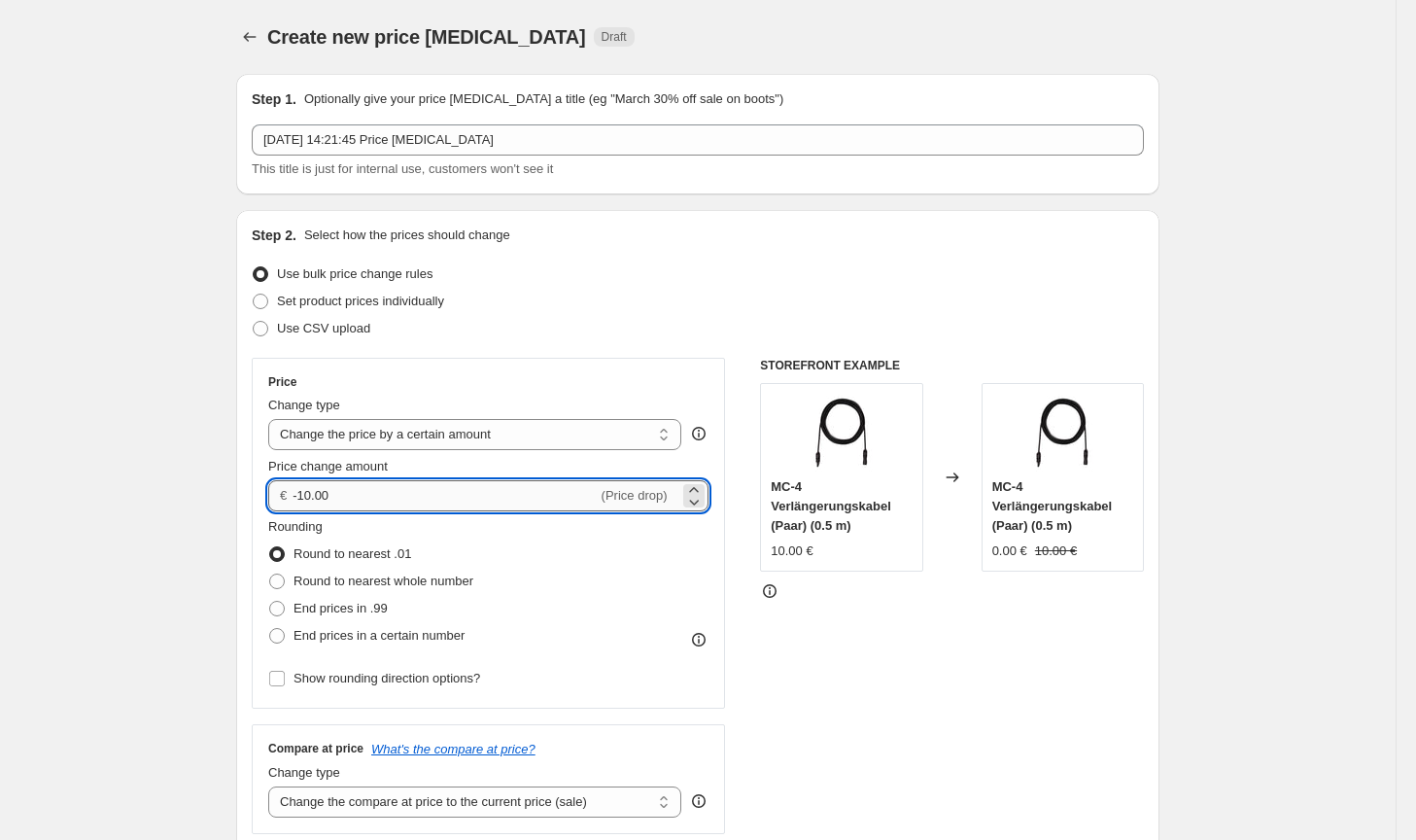
drag, startPoint x: 439, startPoint y: 502, endPoint x: 304, endPoint y: 488, distance: 135.7
click at [304, 488] on input "-10.00" at bounding box center [444, 495] width 304 height 31
type input "-50.00"
click at [390, 577] on span "Round to nearest whole number" at bounding box center [382, 580] width 179 height 15
click at [271, 575] on input "Round to nearest whole number" at bounding box center [270, 574] width 1 height 1
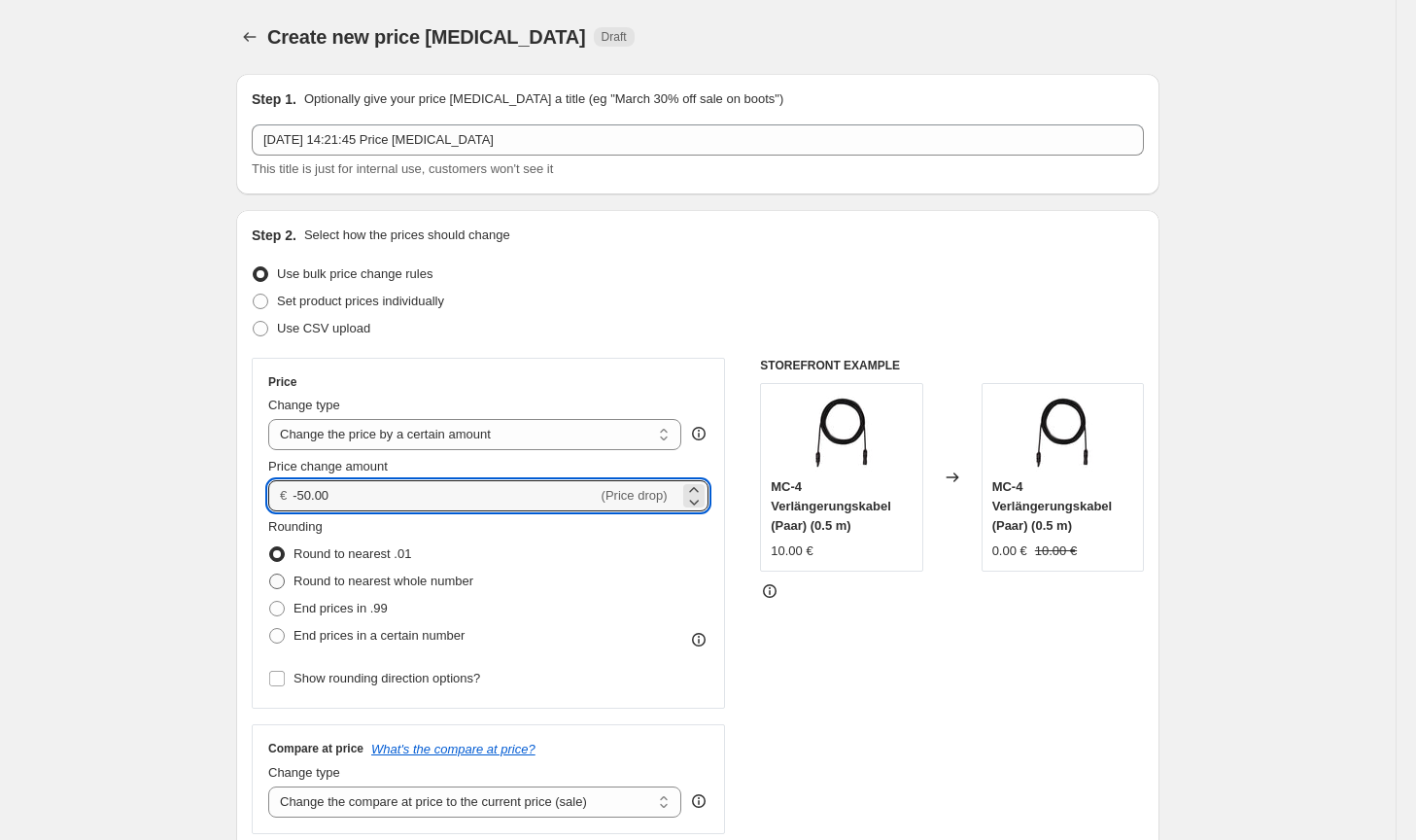
radio input "true"
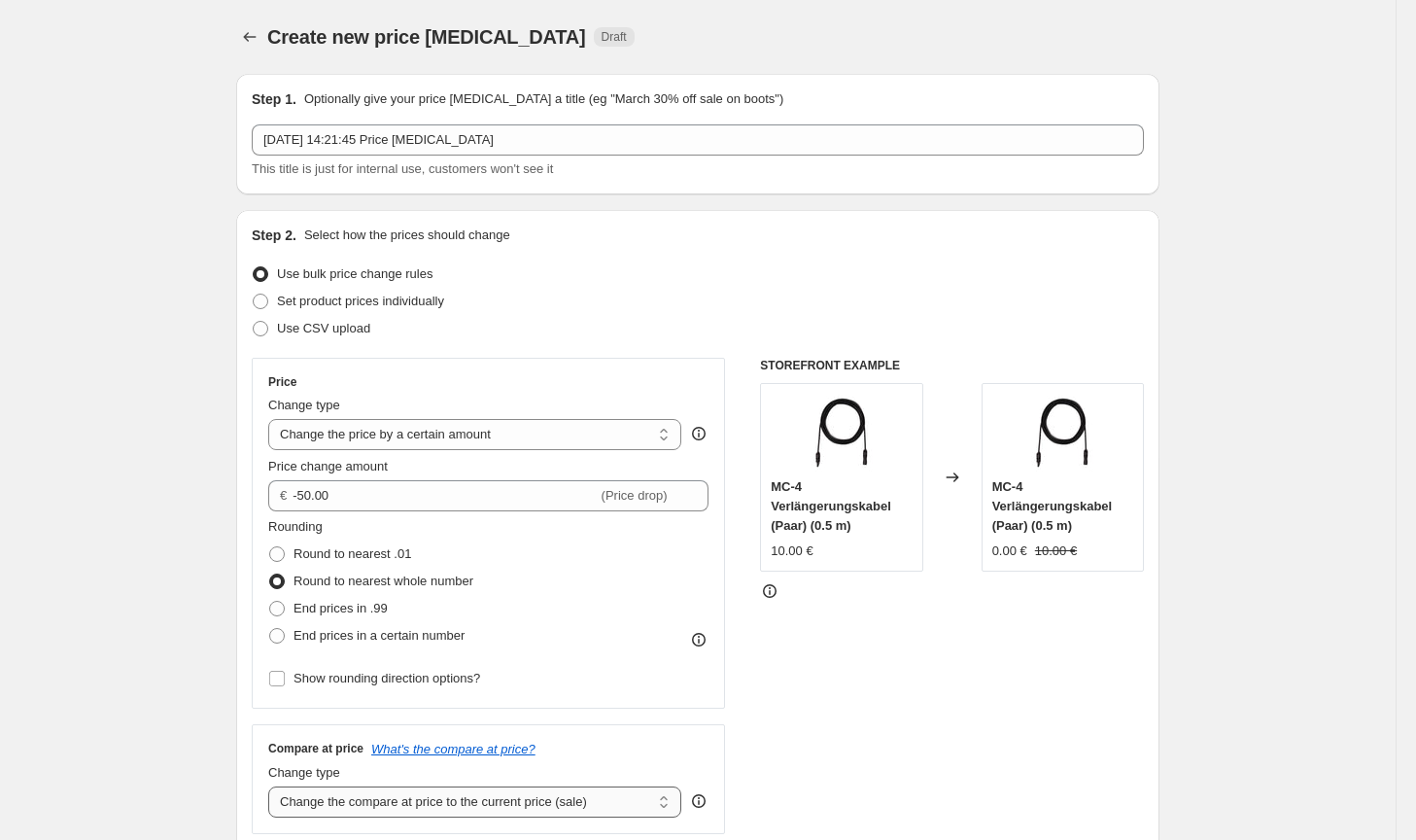
click at [486, 815] on select "Change the compare at price to the current price (sale) Change the compare at p…" at bounding box center [475, 801] width 413 height 31
select select "no_change"
click at [273, 787] on select "Change the compare at price to the current price (sale) Change the compare at p…" at bounding box center [475, 801] width 413 height 31
click at [953, 688] on div "STOREFRONT EXAMPLE MC-4 Verlängerungskabel (Paar) (0.5 m) 10.00 € Changed to MC…" at bounding box center [952, 595] width 384 height 476
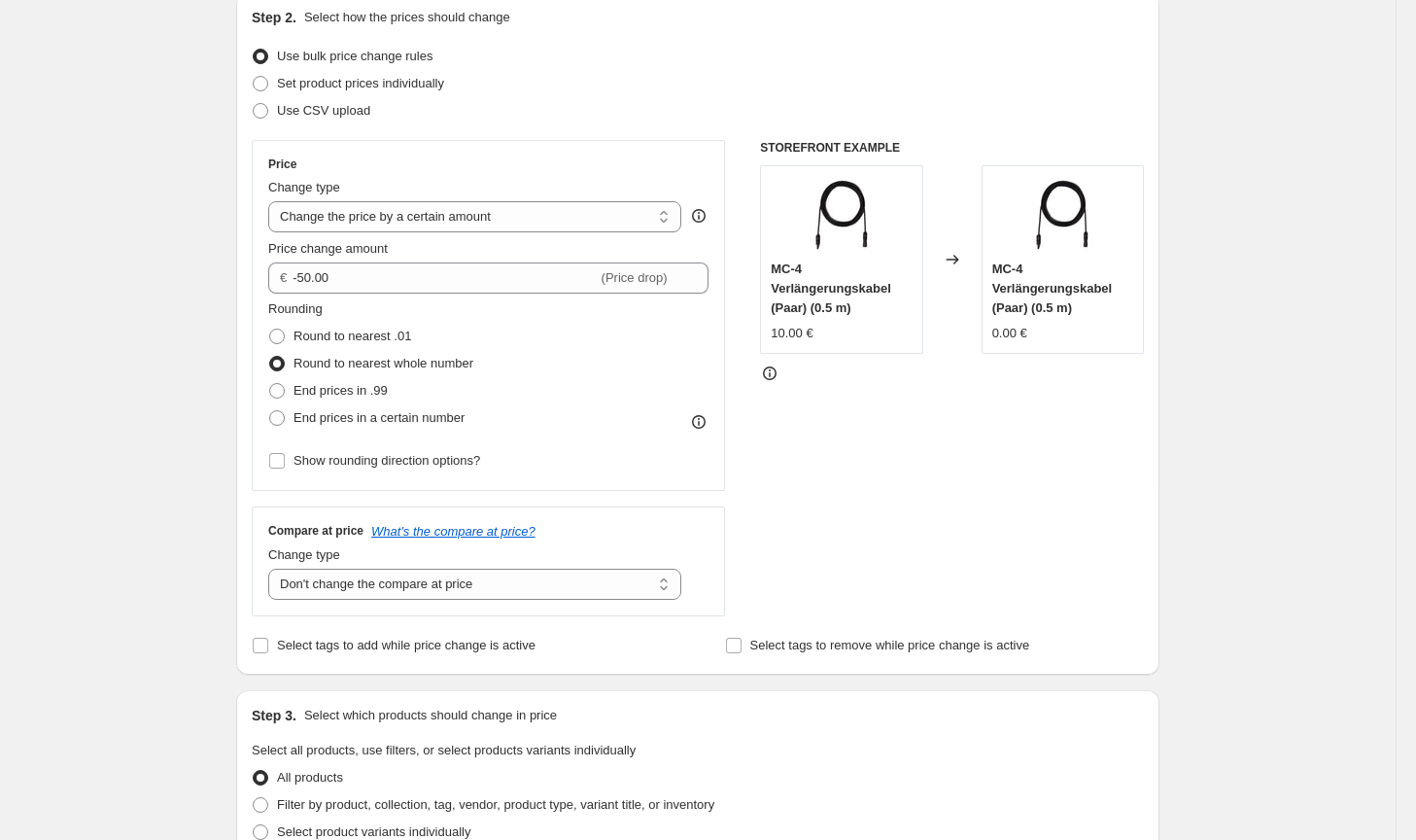
scroll to position [388, 0]
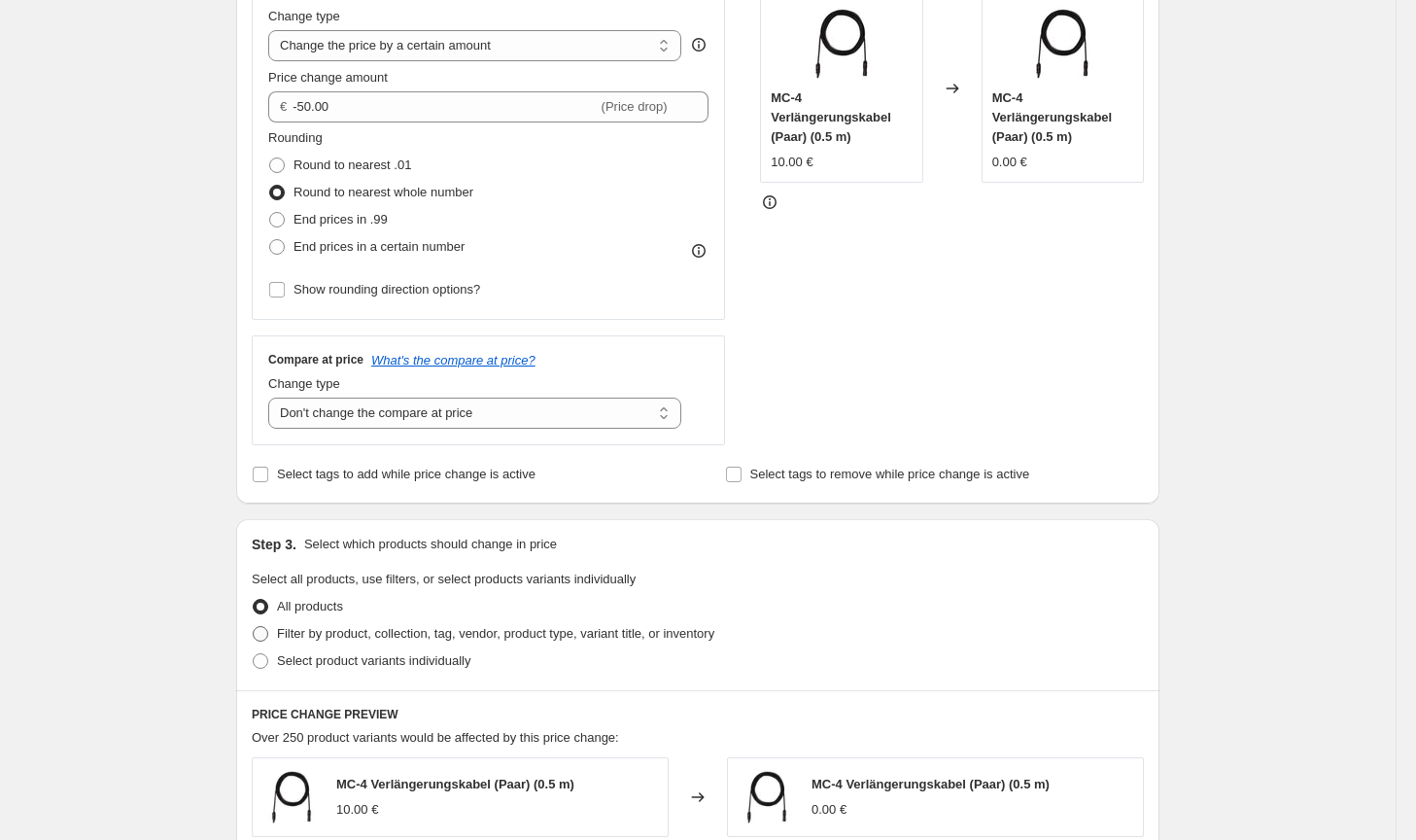
click at [641, 635] on span "Filter by product, collection, tag, vendor, product type, variant title, or inv…" at bounding box center [495, 633] width 437 height 15
click at [254, 627] on input "Filter by product, collection, tag, vendor, product type, variant title, or inv…" at bounding box center [253, 626] width 1 height 1
radio input "true"
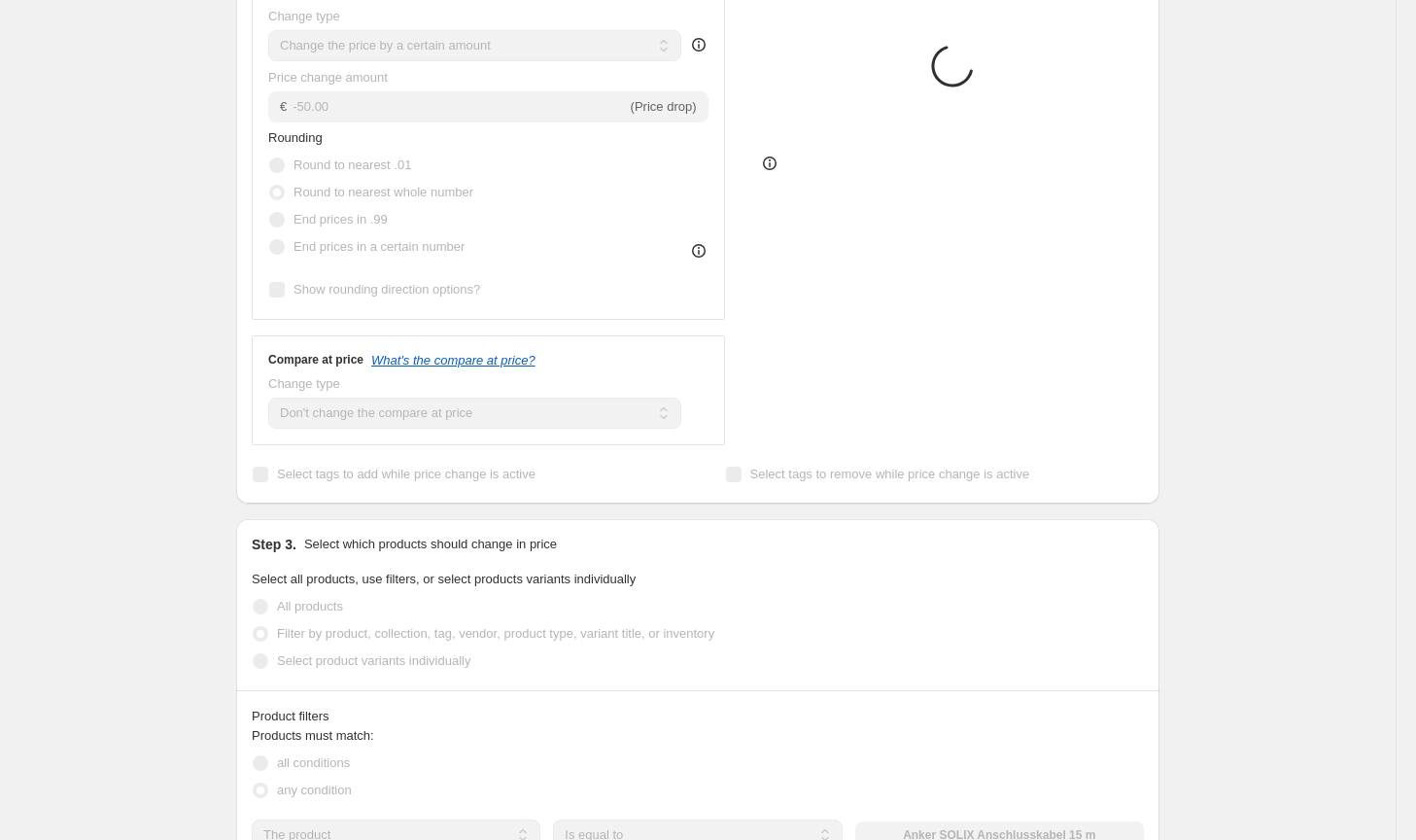
scroll to position [778, 0]
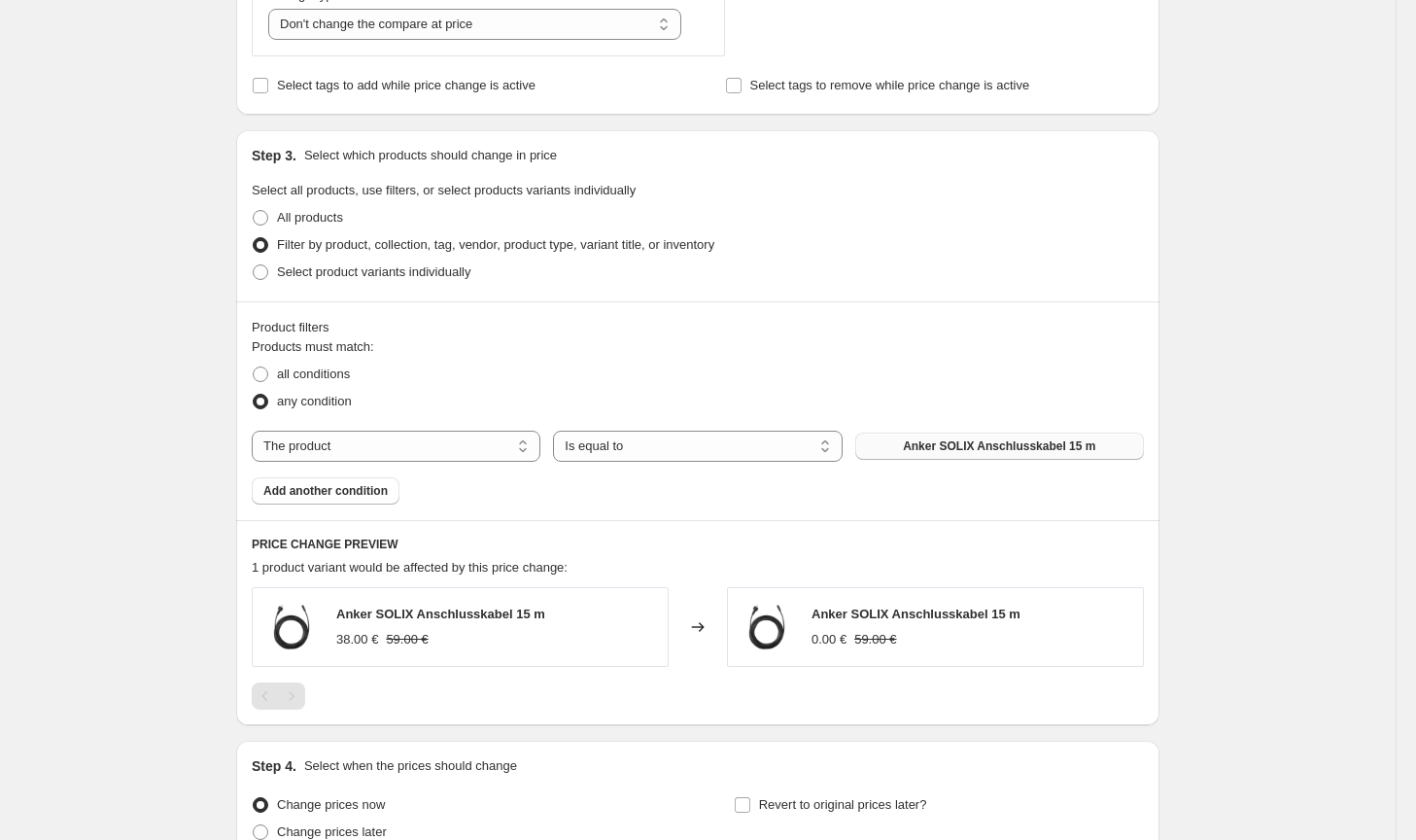
click at [955, 442] on span "Anker SOLIX Anschlusskabel 15 m" at bounding box center [999, 446] width 192 height 16
click at [446, 444] on select "The product The product's collection The product's tag The product's vendor The…" at bounding box center [395, 446] width 288 height 31
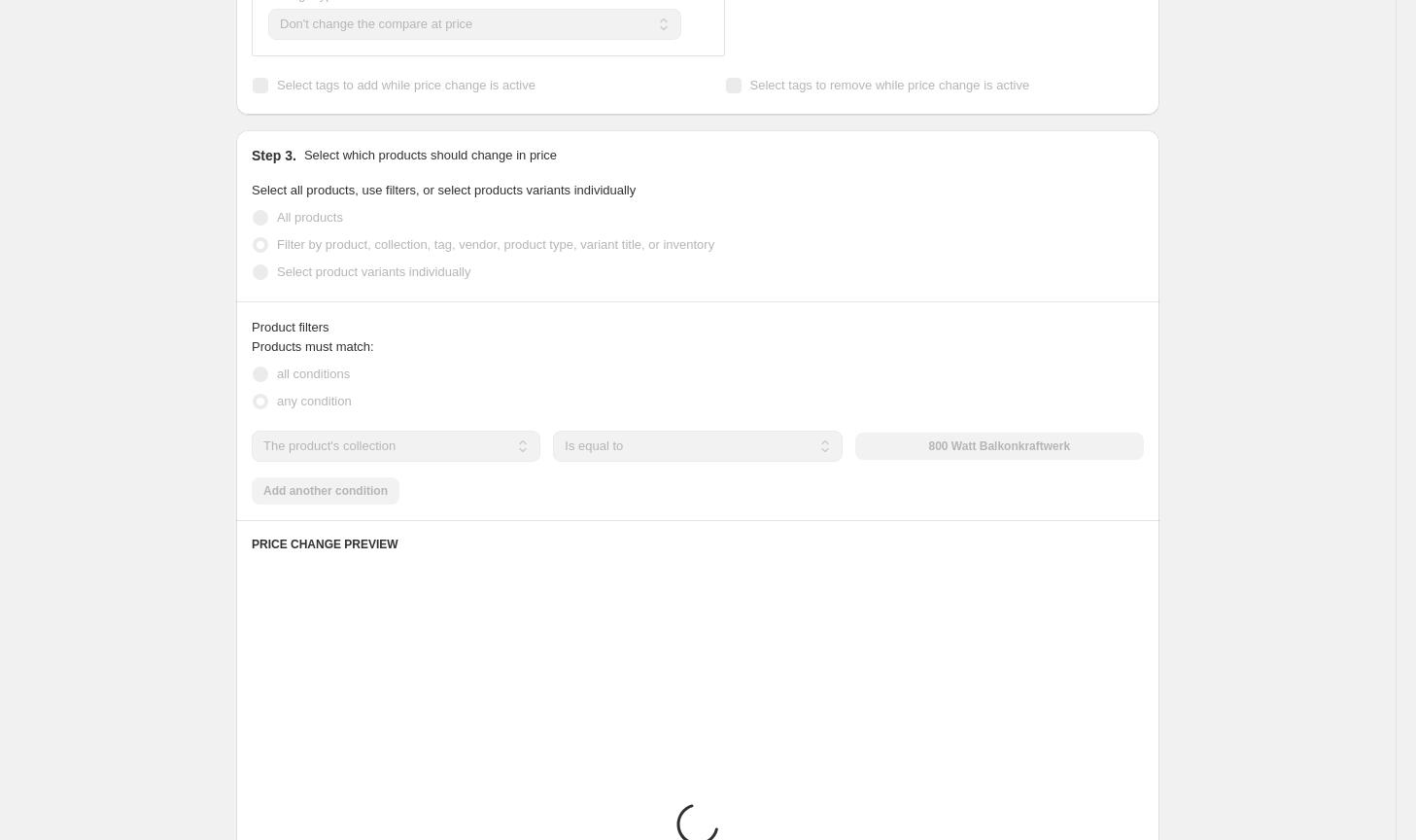
click at [594, 448] on select "Is equal to Is not equal to" at bounding box center [697, 446] width 288 height 31
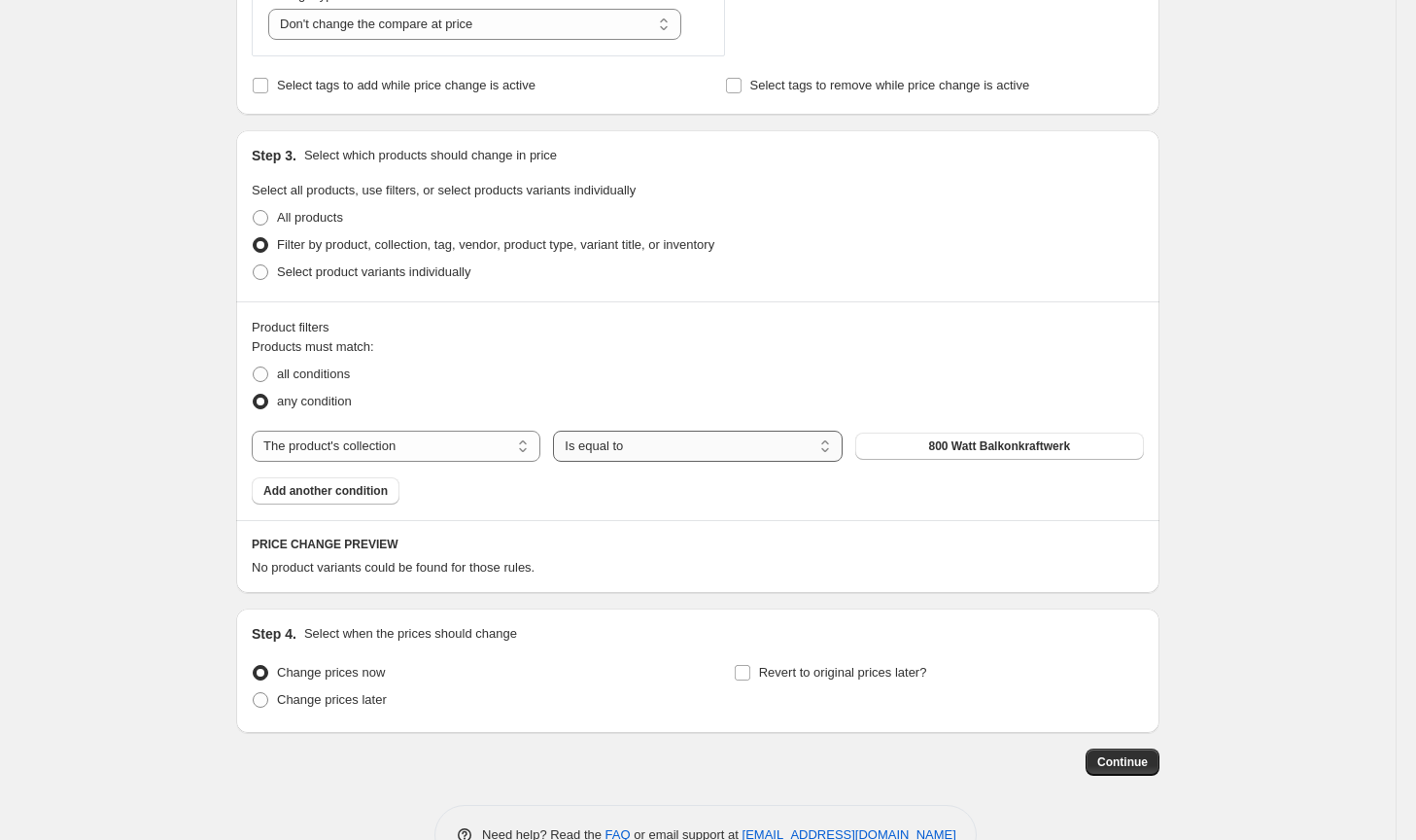
click at [594, 448] on select "Is equal to Is not equal to" at bounding box center [697, 446] width 288 height 31
drag, startPoint x: 597, startPoint y: 446, endPoint x: 615, endPoint y: 446, distance: 18.0
click at [597, 446] on select "Is equal to Is not equal to" at bounding box center [697, 446] width 288 height 31
click at [1021, 450] on span "800 Watt Balkonkraftwerk" at bounding box center [999, 446] width 142 height 16
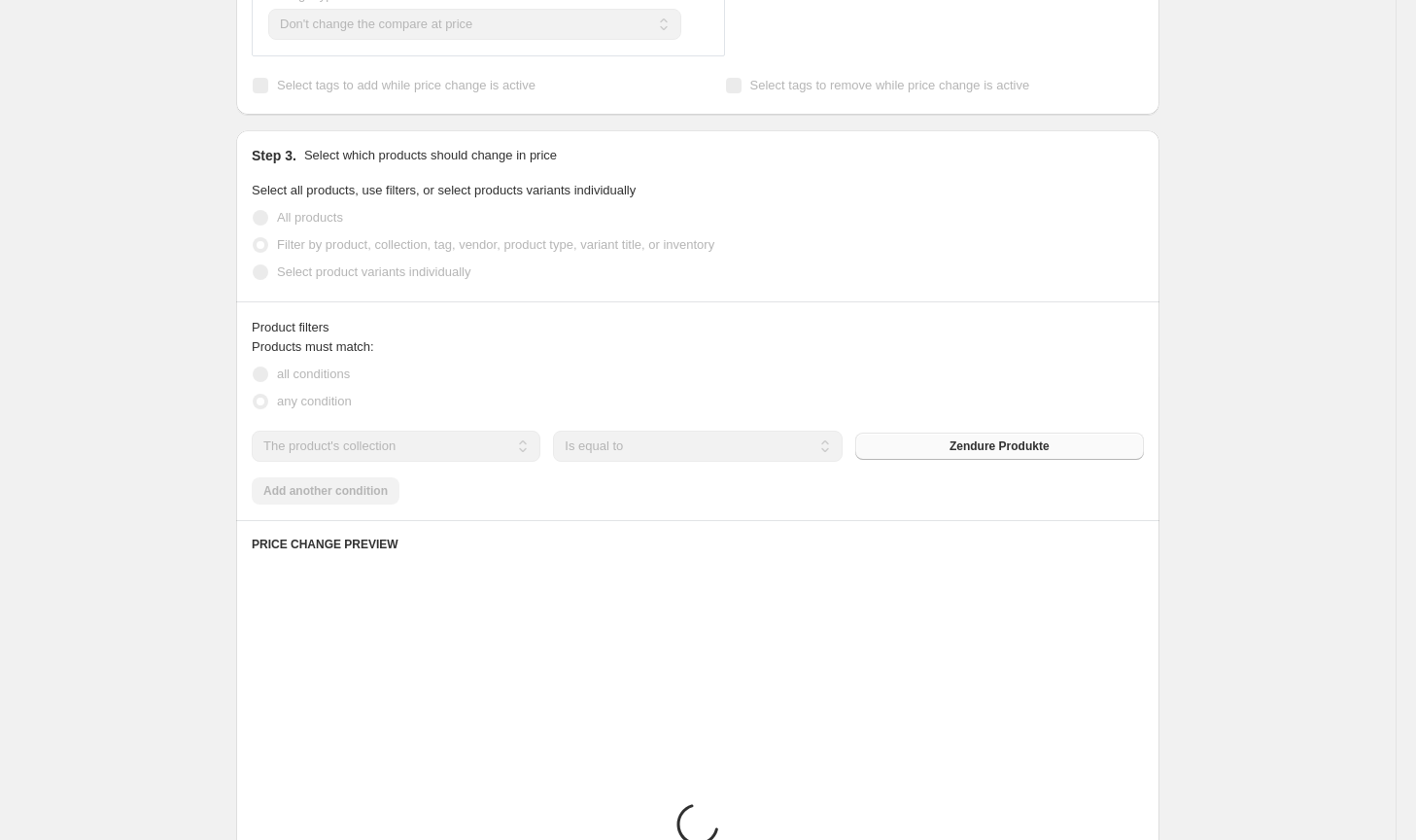
scroll to position [875, 0]
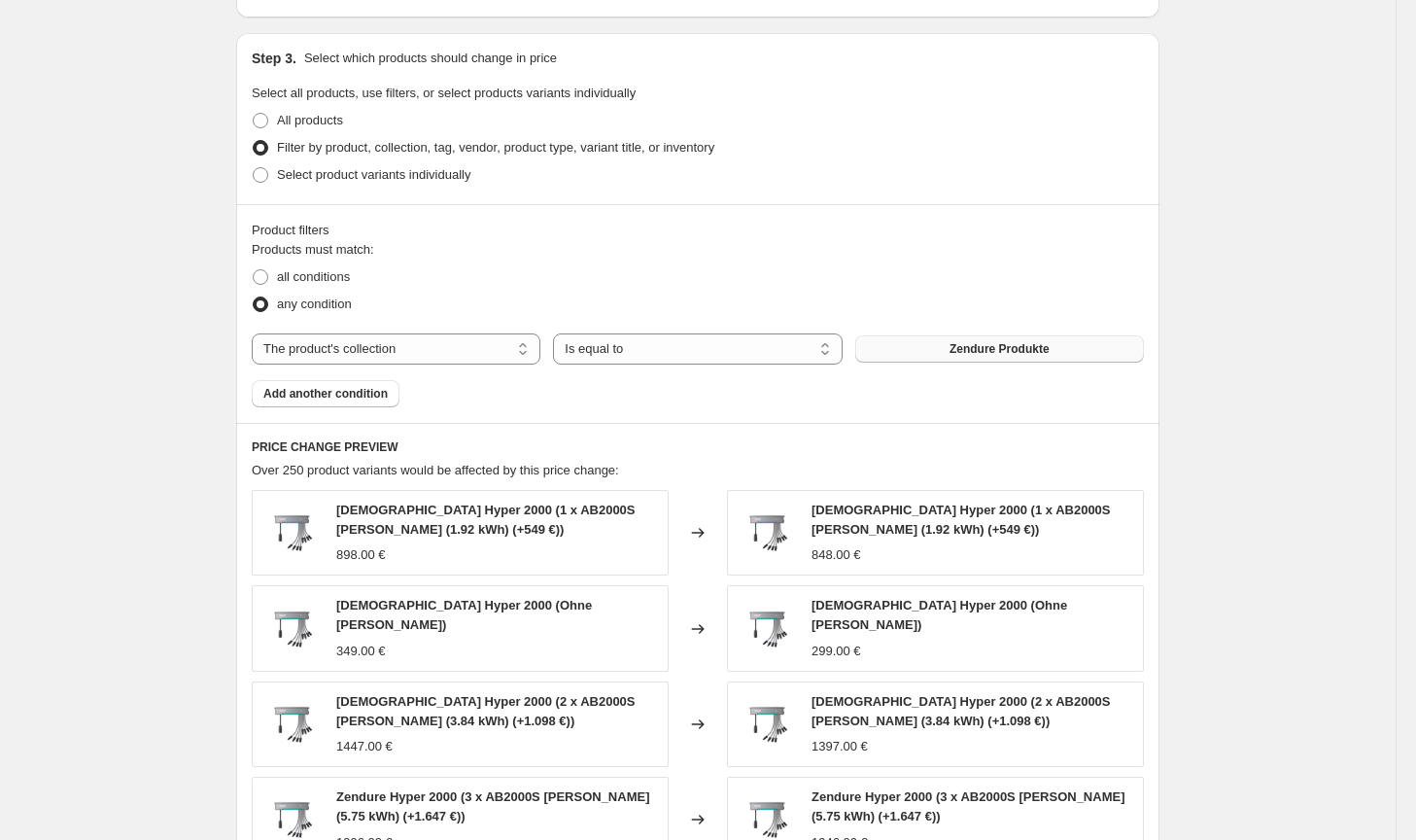
click at [446, 328] on div "Products must match: all conditions any condition The product The product's col…" at bounding box center [698, 323] width 893 height 167
click at [440, 352] on select "The product The product's collection The product's tag The product's vendor The…" at bounding box center [395, 348] width 288 height 31
select select "product"
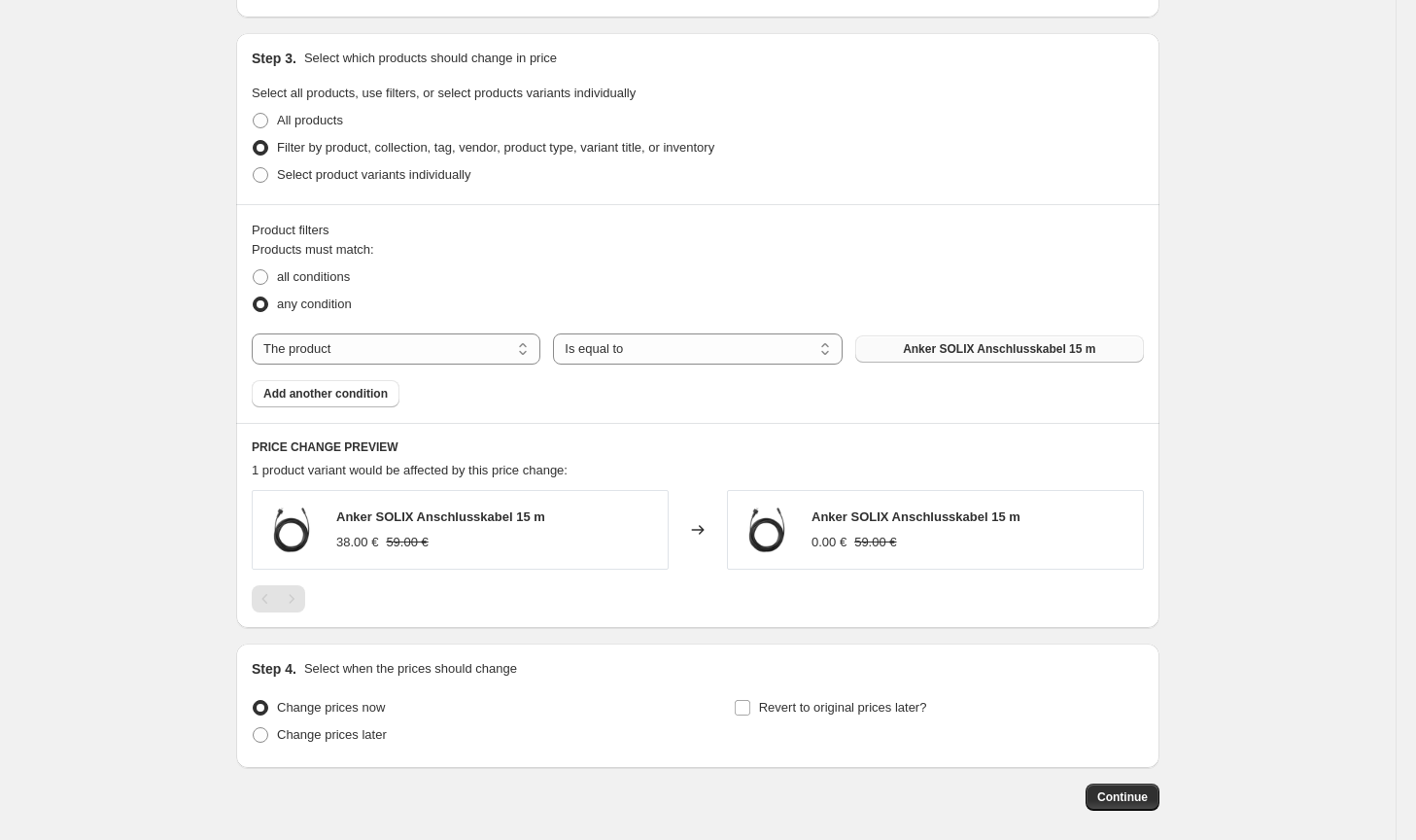
click at [953, 357] on button "Anker SOLIX Anschlusskabel 15 m" at bounding box center [999, 348] width 288 height 27
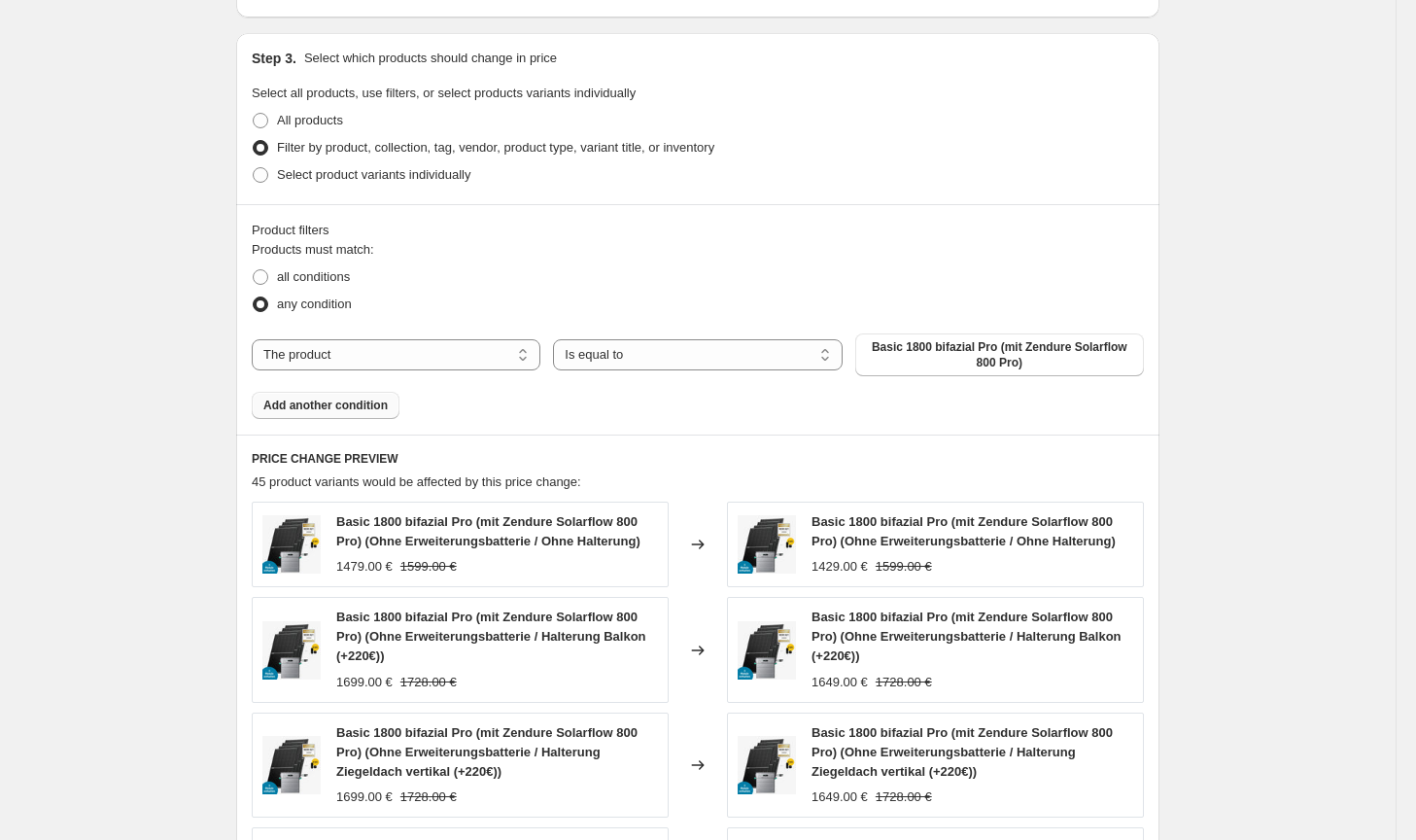
click at [333, 412] on span "Add another condition" at bounding box center [326, 405] width 125 height 16
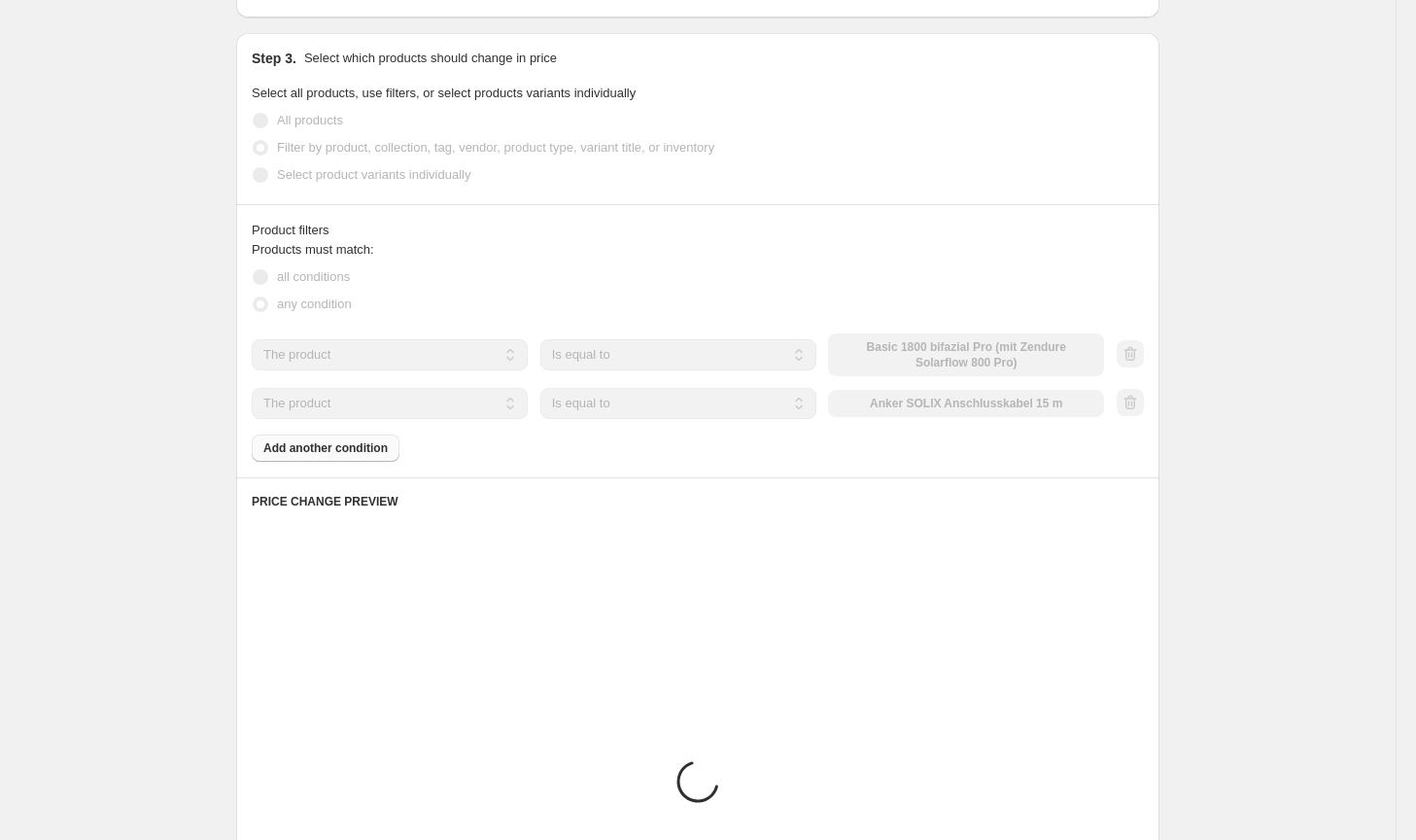
click at [1005, 406] on div "The product The product's collection The product's tag The product's vendor The…" at bounding box center [678, 402] width 852 height 31
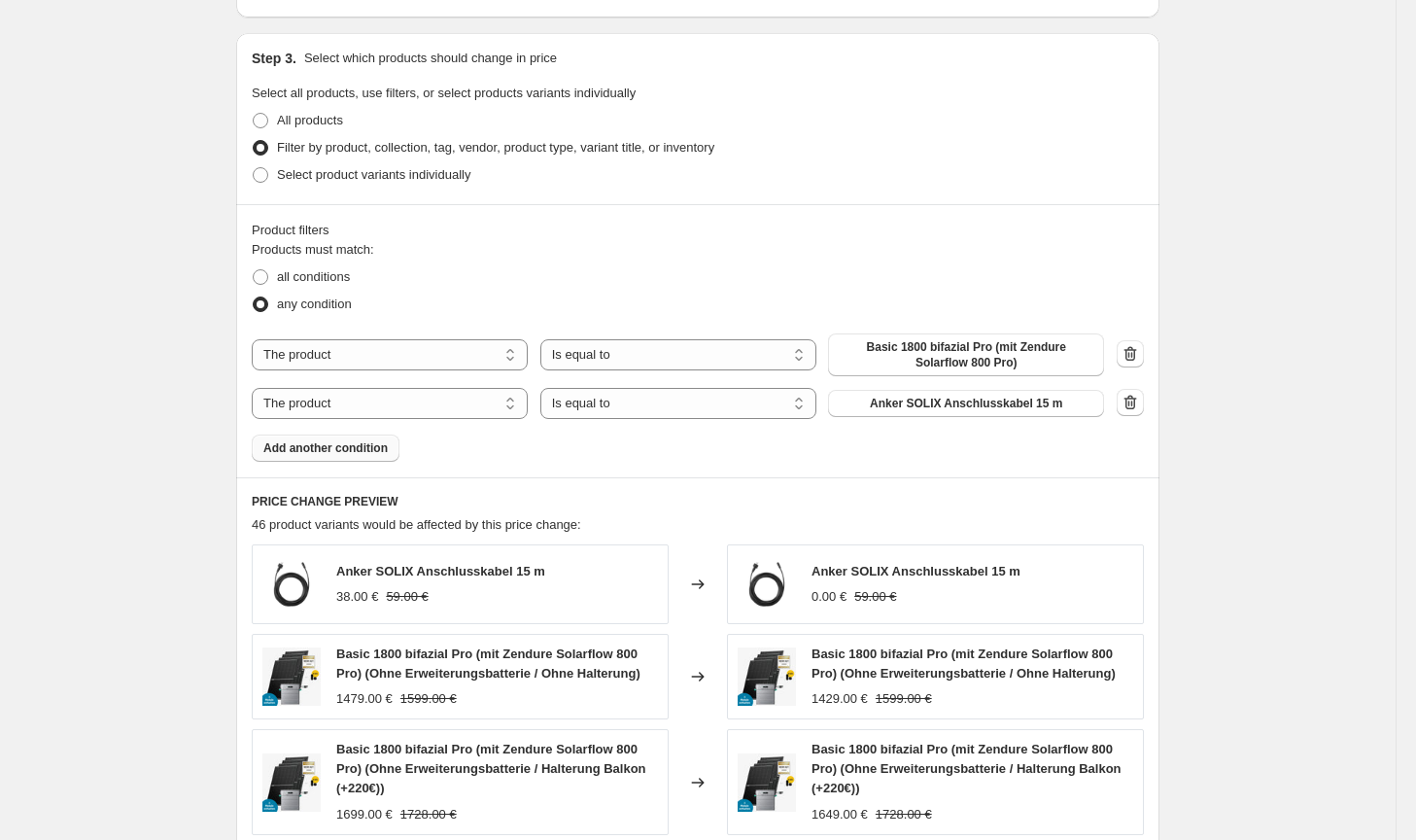
click at [1005, 406] on span "Anker SOLIX Anschlusskabel 15 m" at bounding box center [966, 403] width 192 height 16
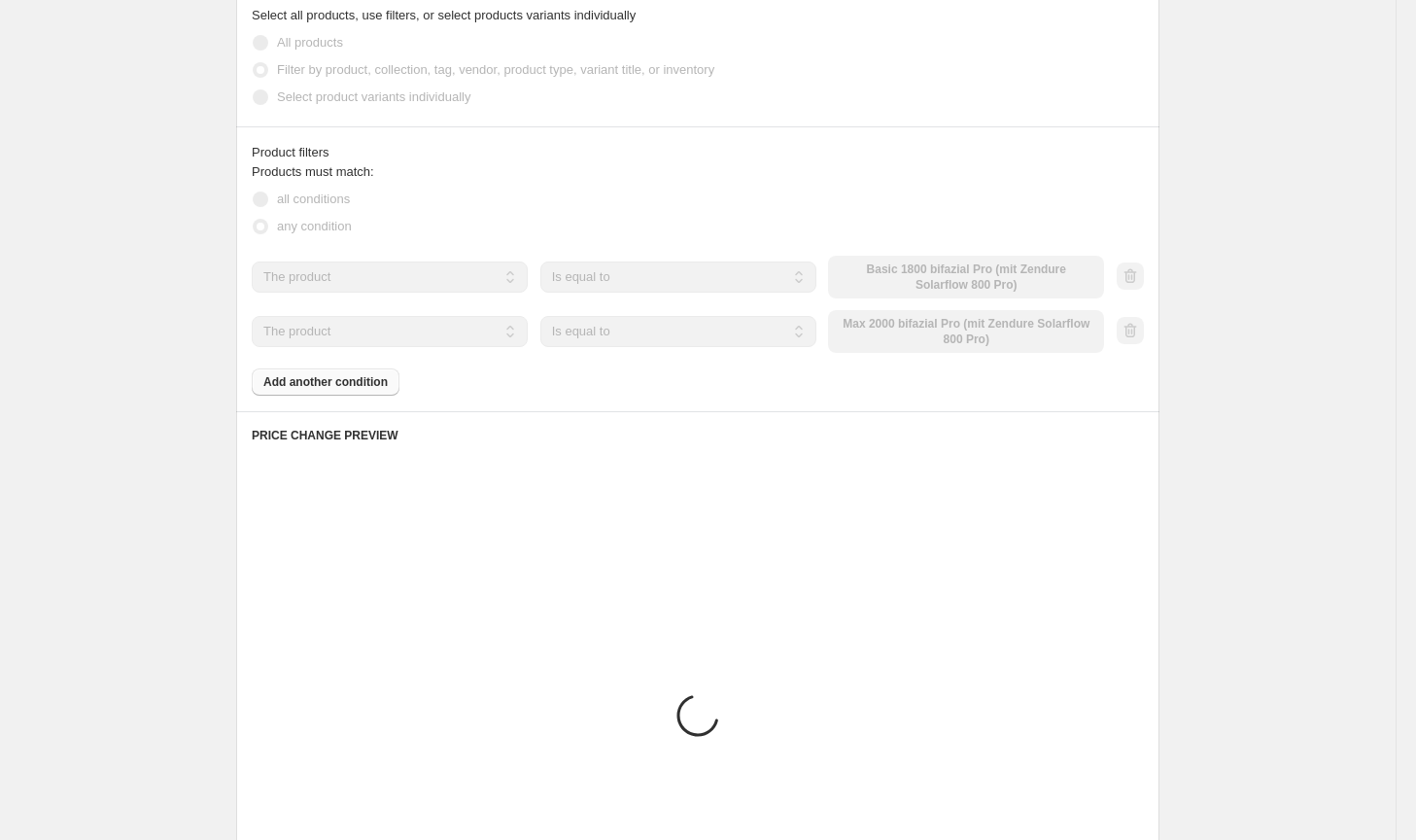
scroll to position [972, 0]
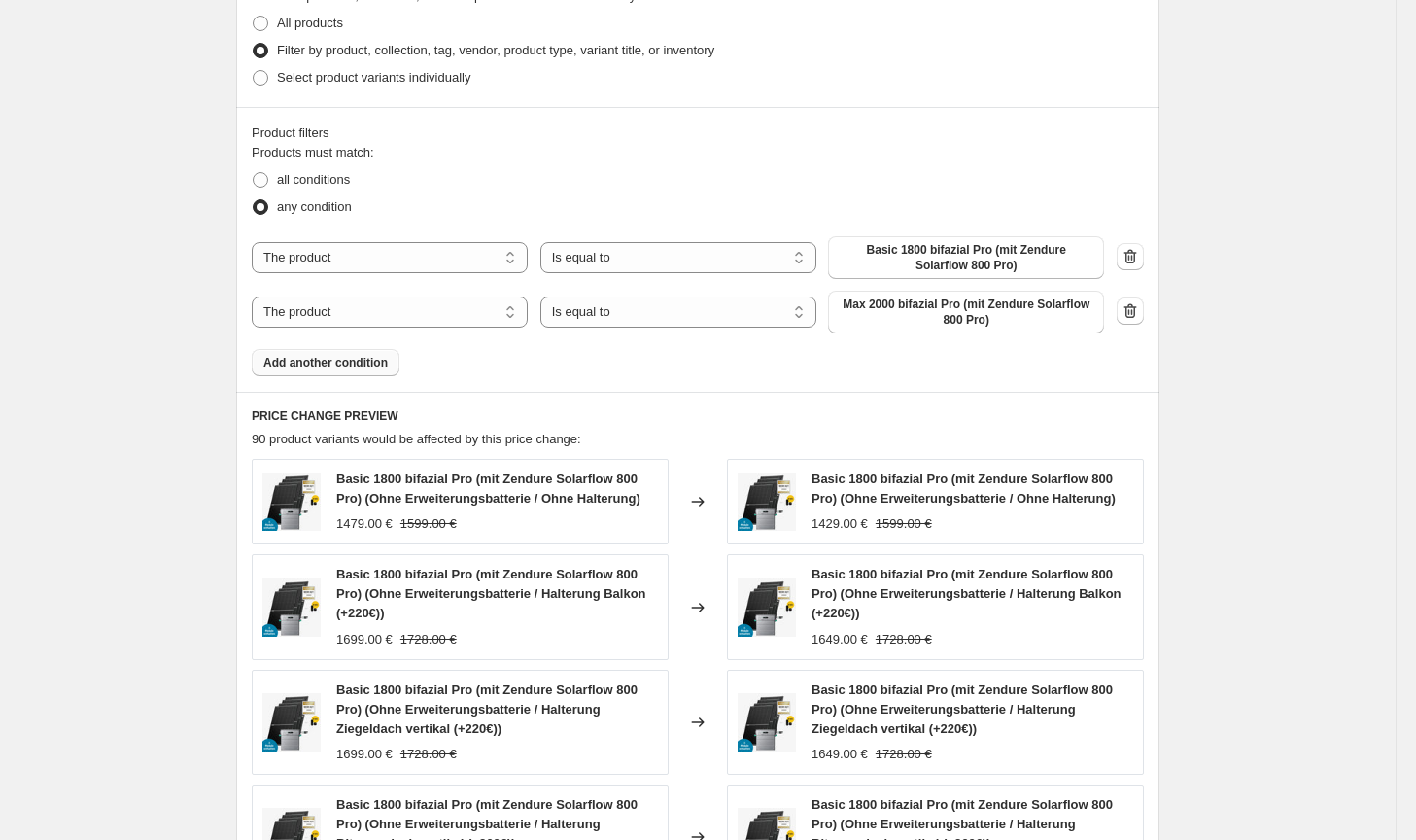
click at [301, 363] on span "Add another condition" at bounding box center [326, 363] width 125 height 16
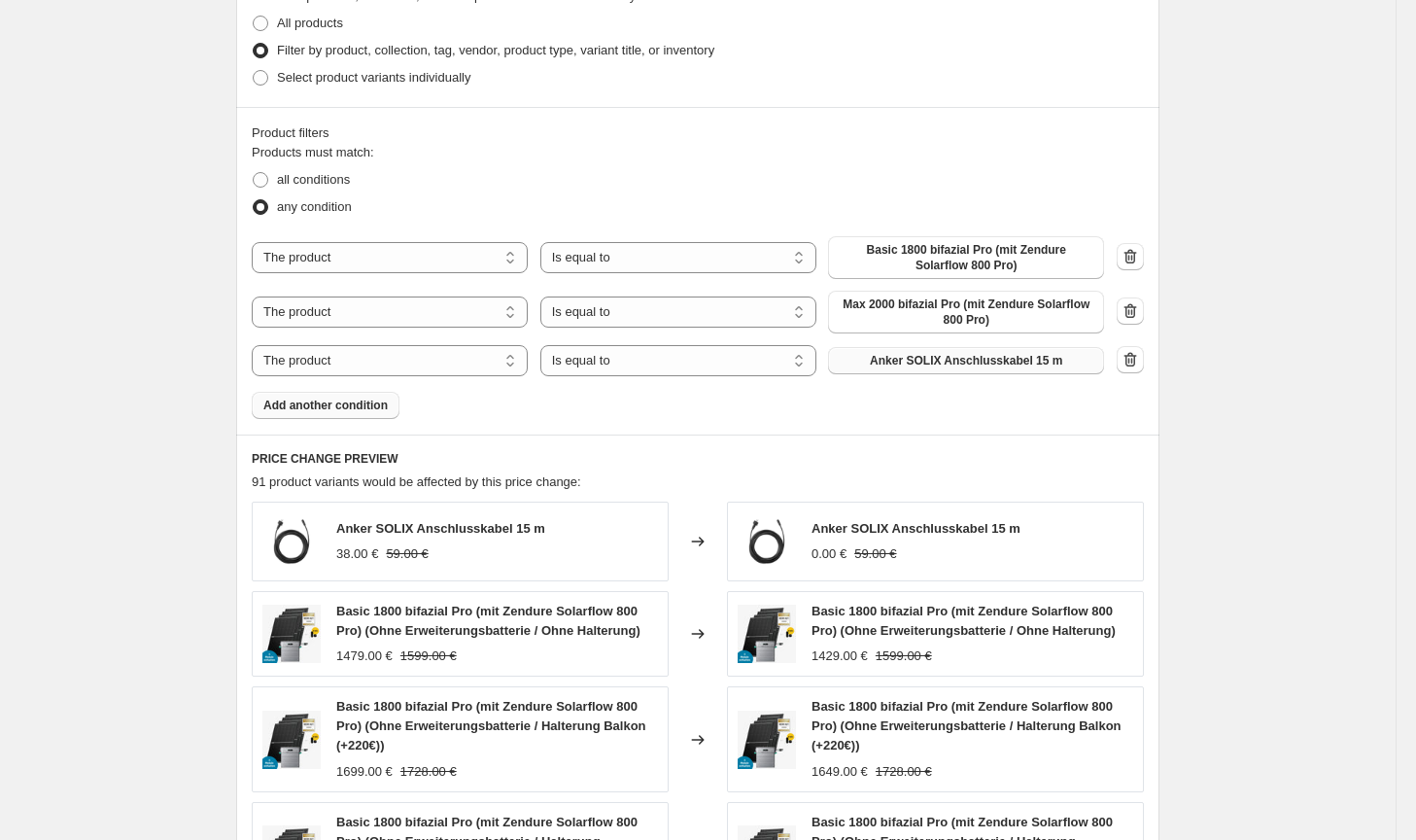
click at [1002, 374] on button "Anker SOLIX Anschlusskabel 15 m" at bounding box center [966, 360] width 276 height 27
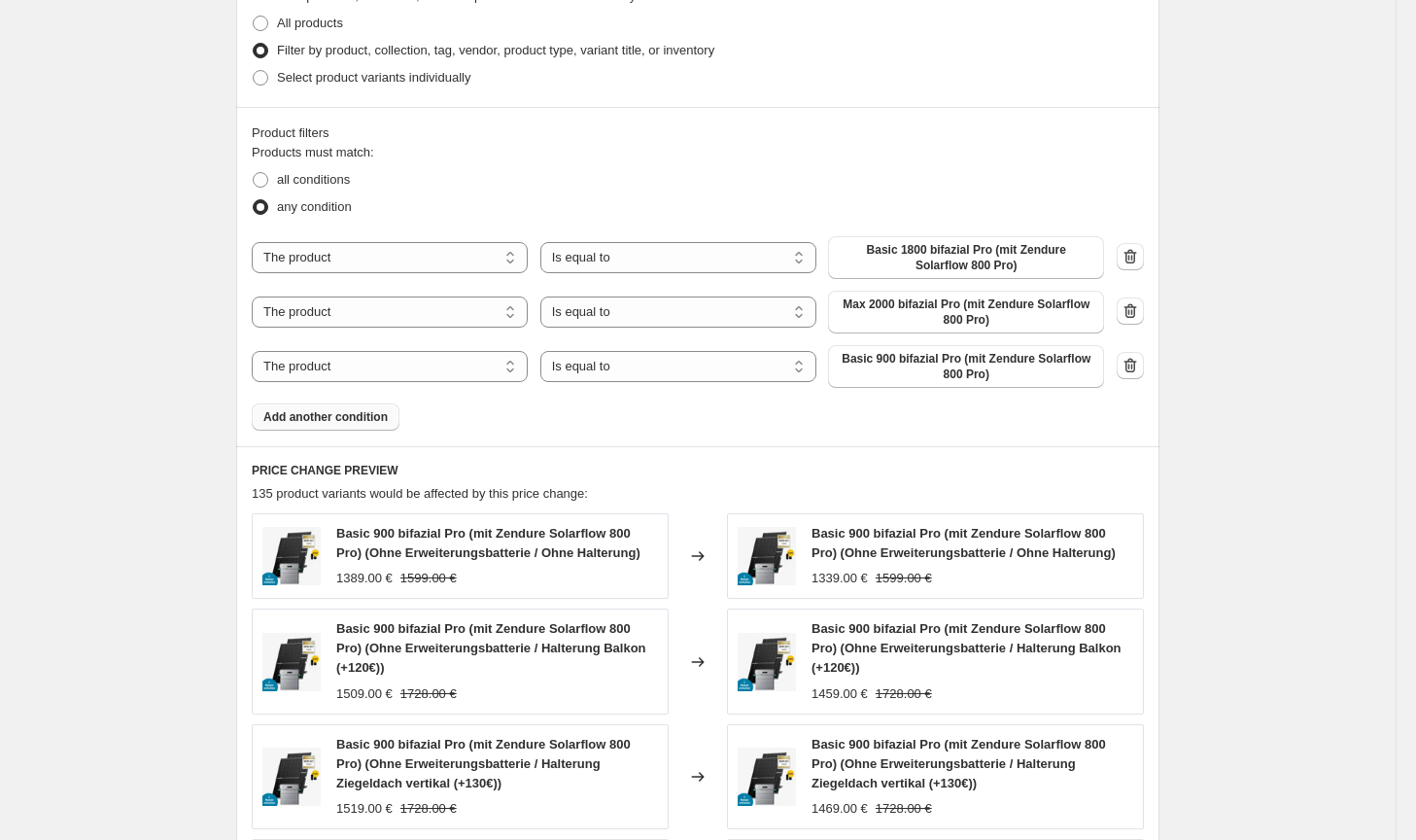
click at [362, 419] on span "Add another condition" at bounding box center [326, 417] width 125 height 16
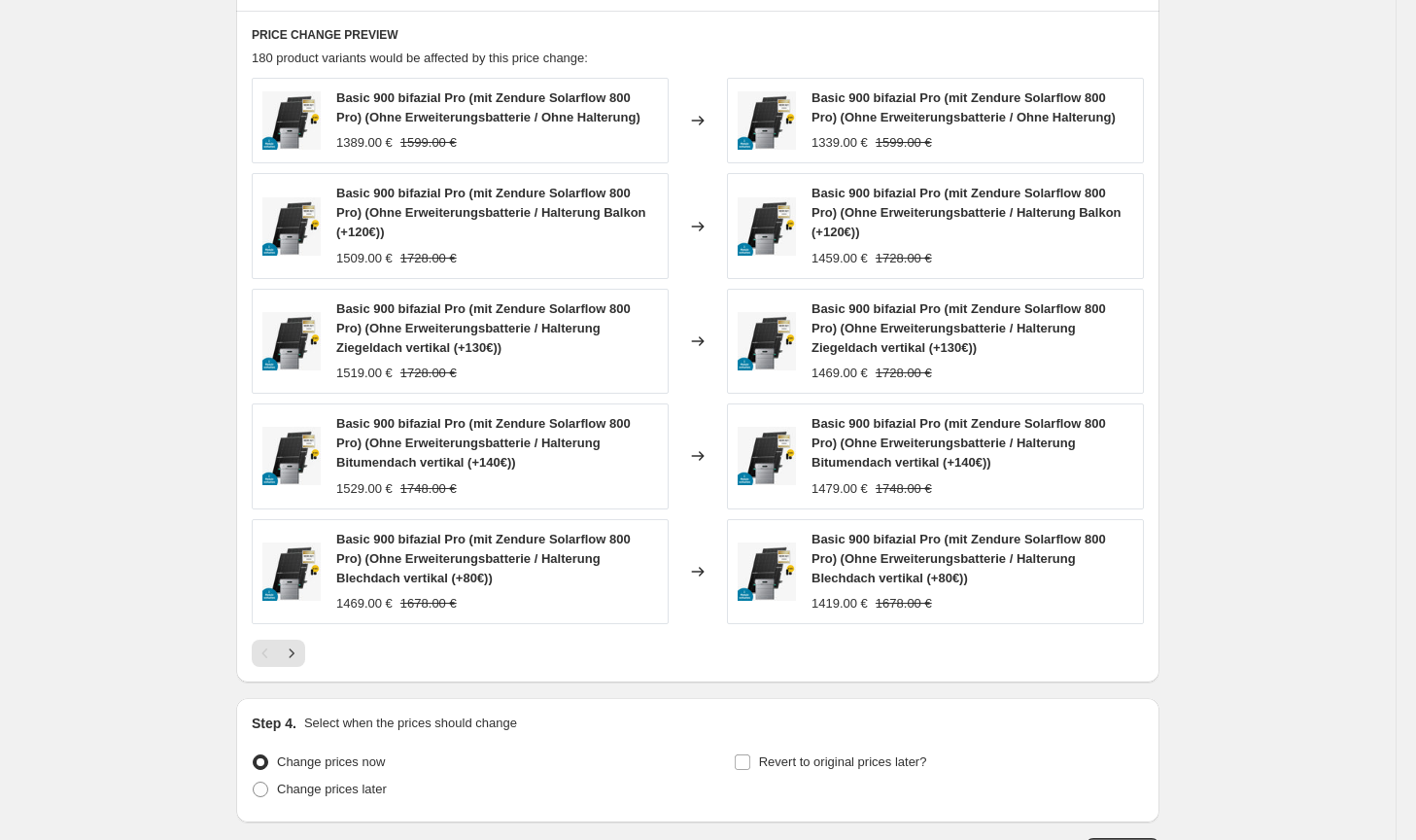
scroll to position [1605, 0]
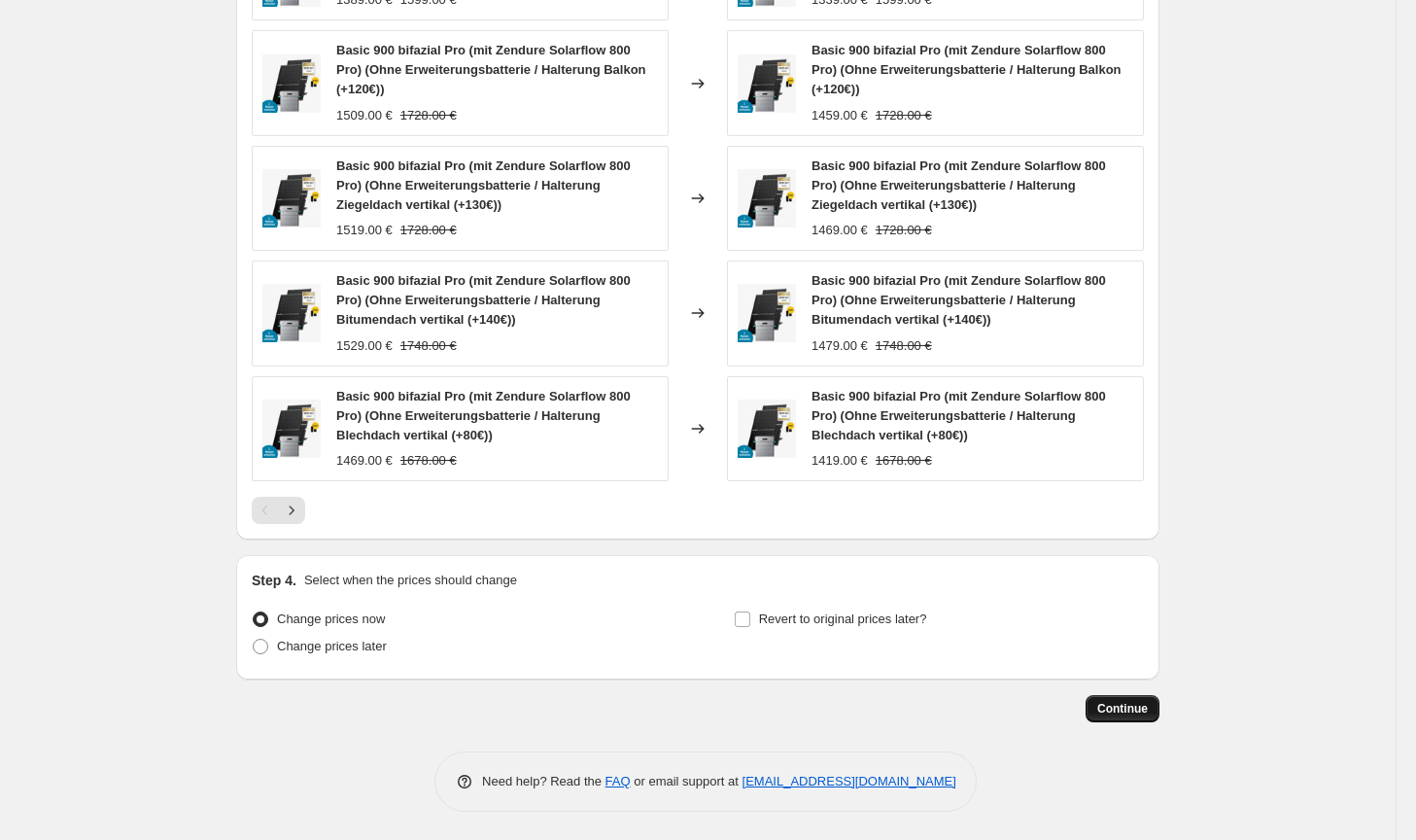
click at [1097, 698] on button "Continue" at bounding box center [1123, 707] width 74 height 27
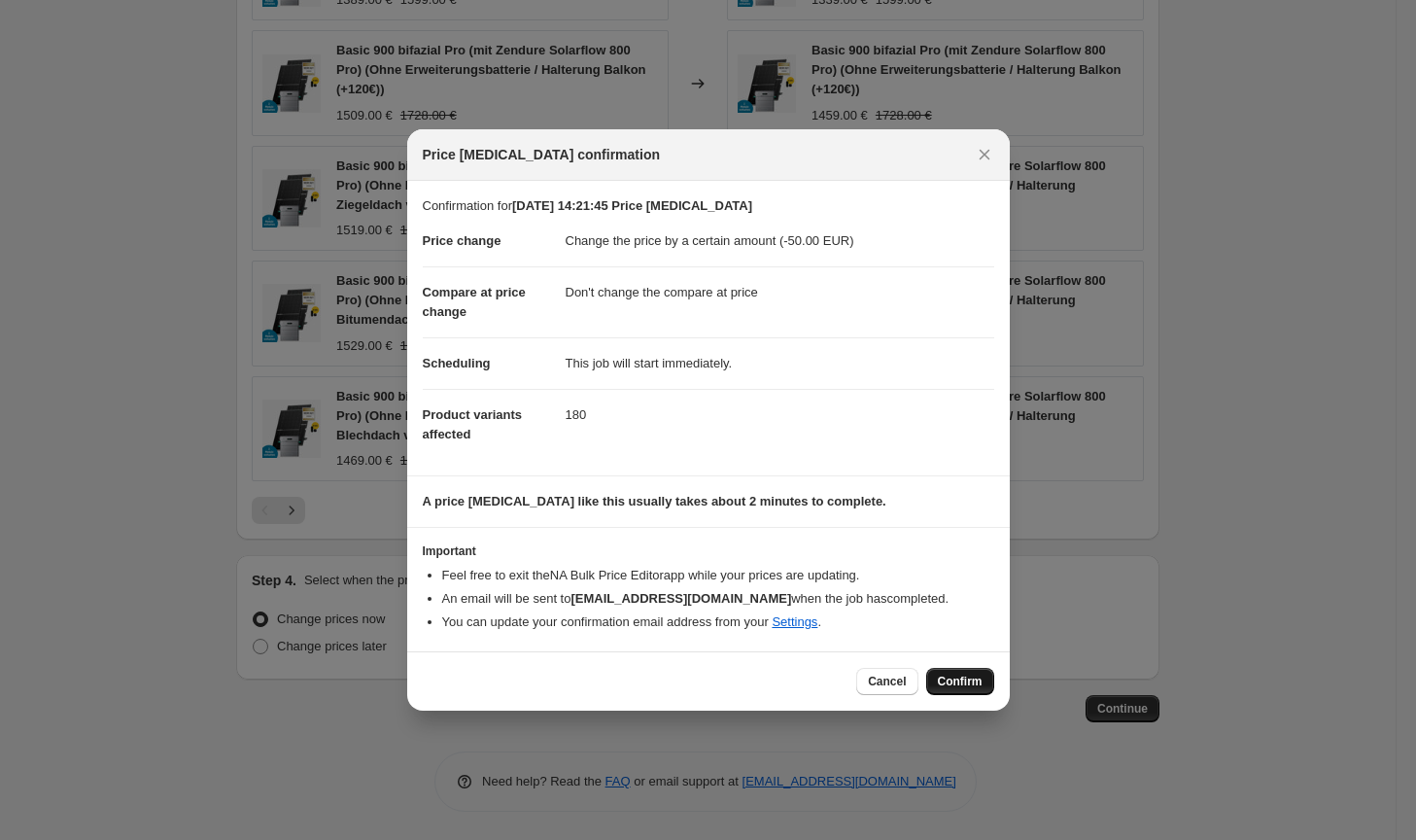
click at [978, 690] on button "Confirm" at bounding box center [960, 681] width 68 height 27
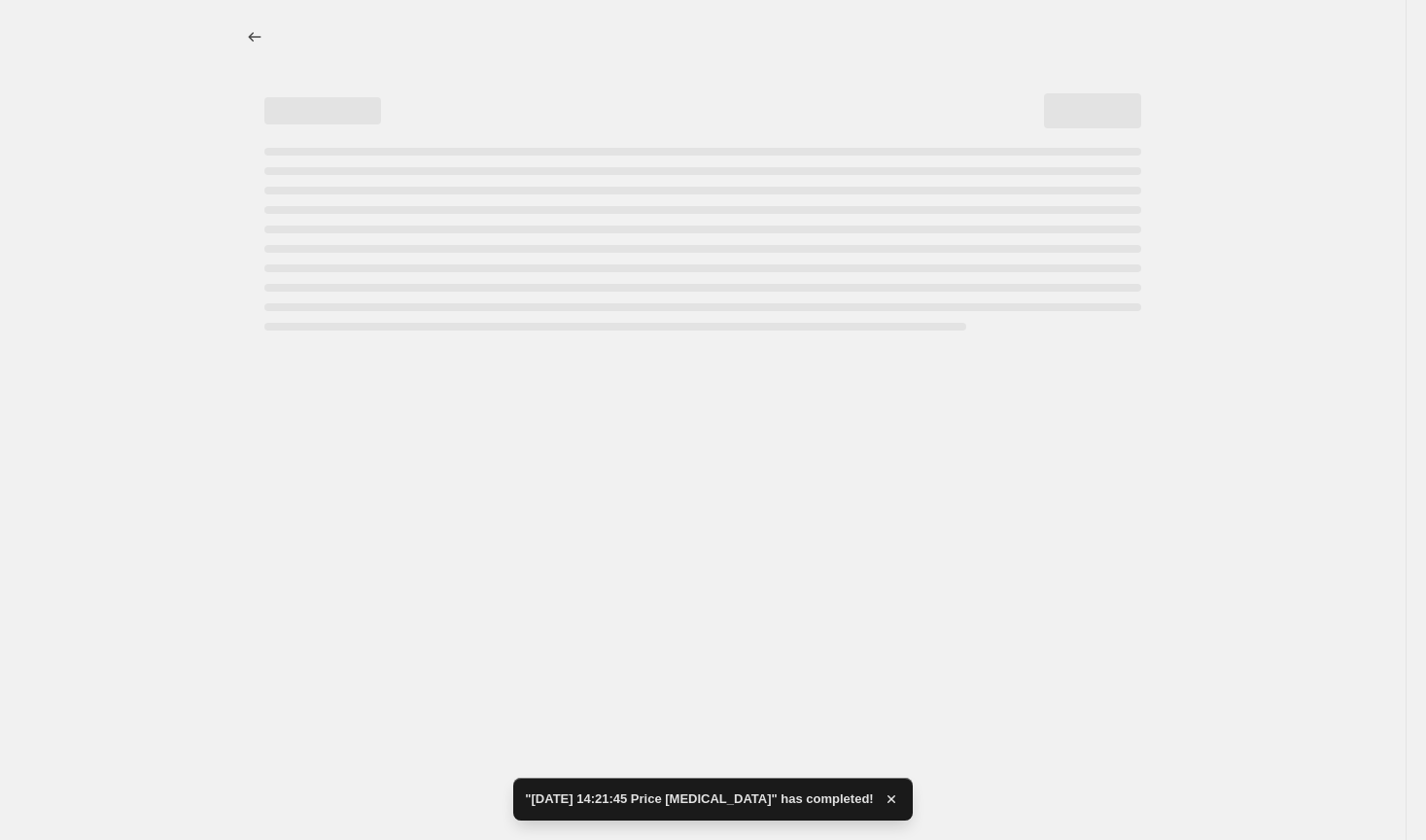
select select "by"
select select "no_change"
